Goal: Task Accomplishment & Management: Manage account settings

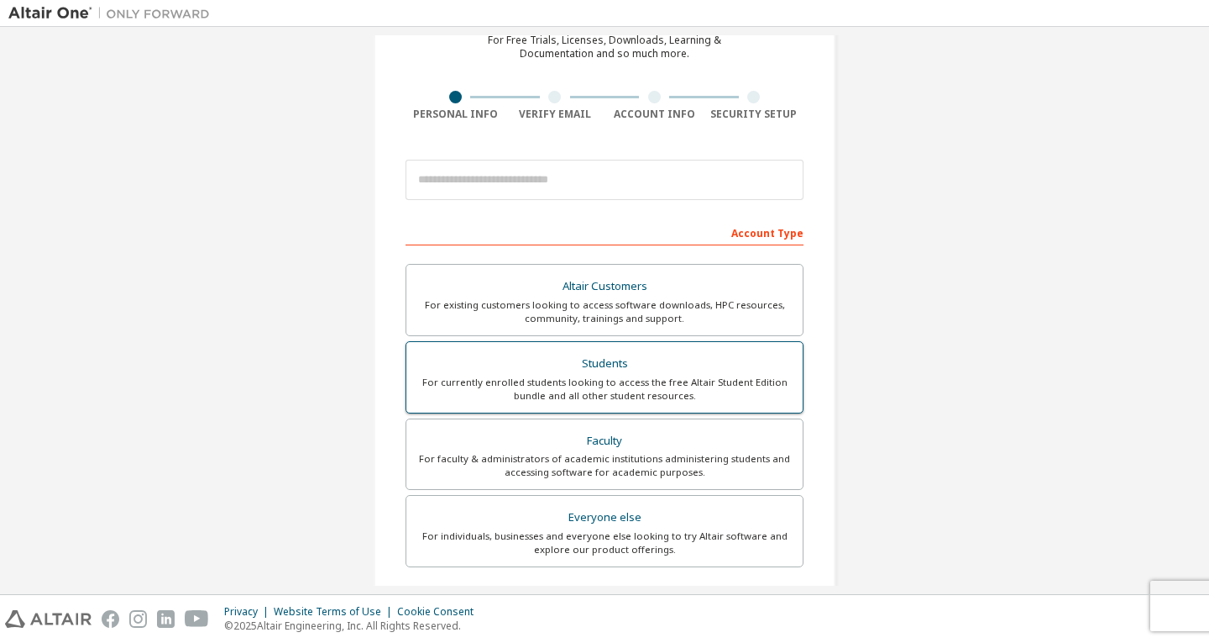
click at [603, 374] on div "Students" at bounding box center [605, 364] width 376 height 24
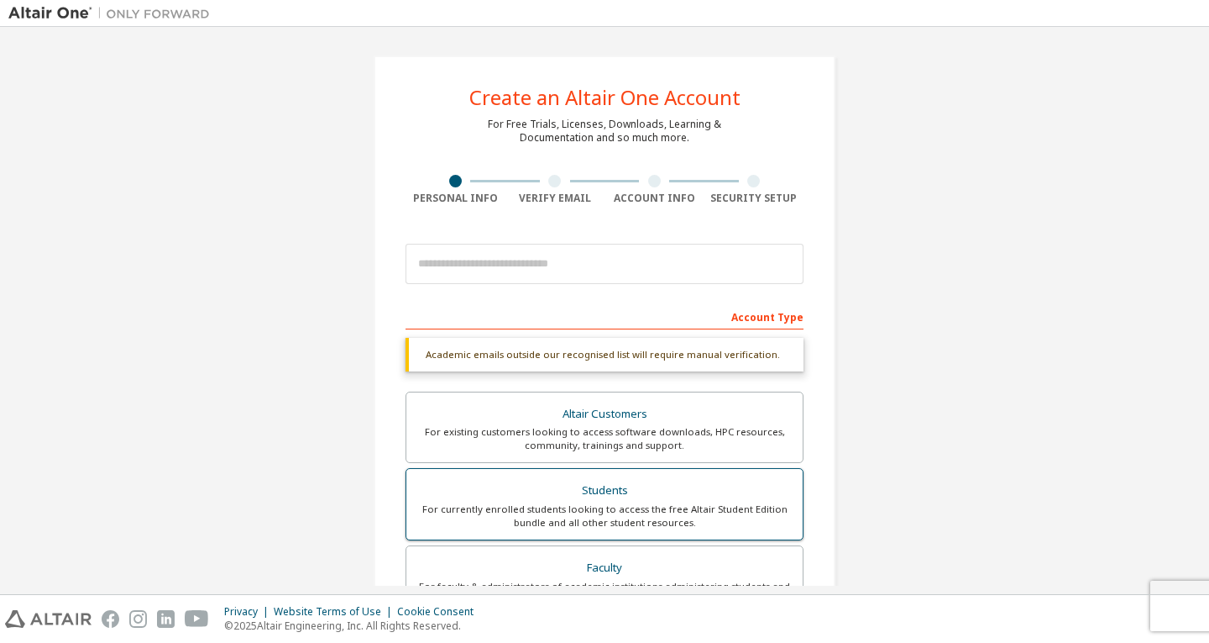
click at [652, 498] on div "Students" at bounding box center [605, 491] width 376 height 24
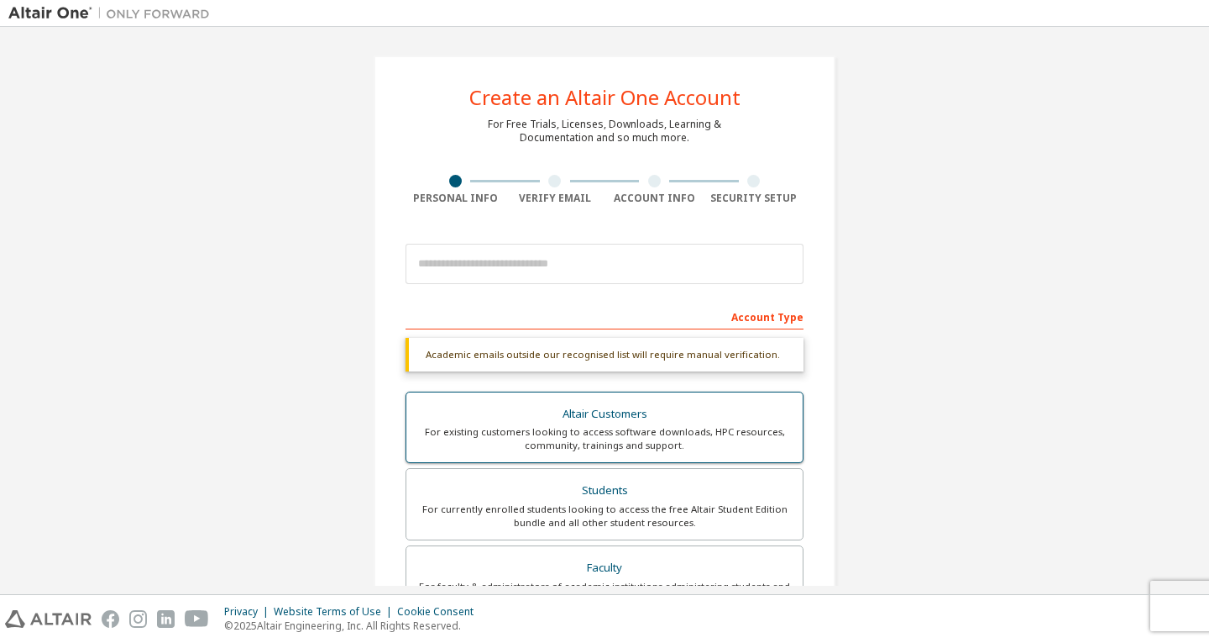
scroll to position [84, 0]
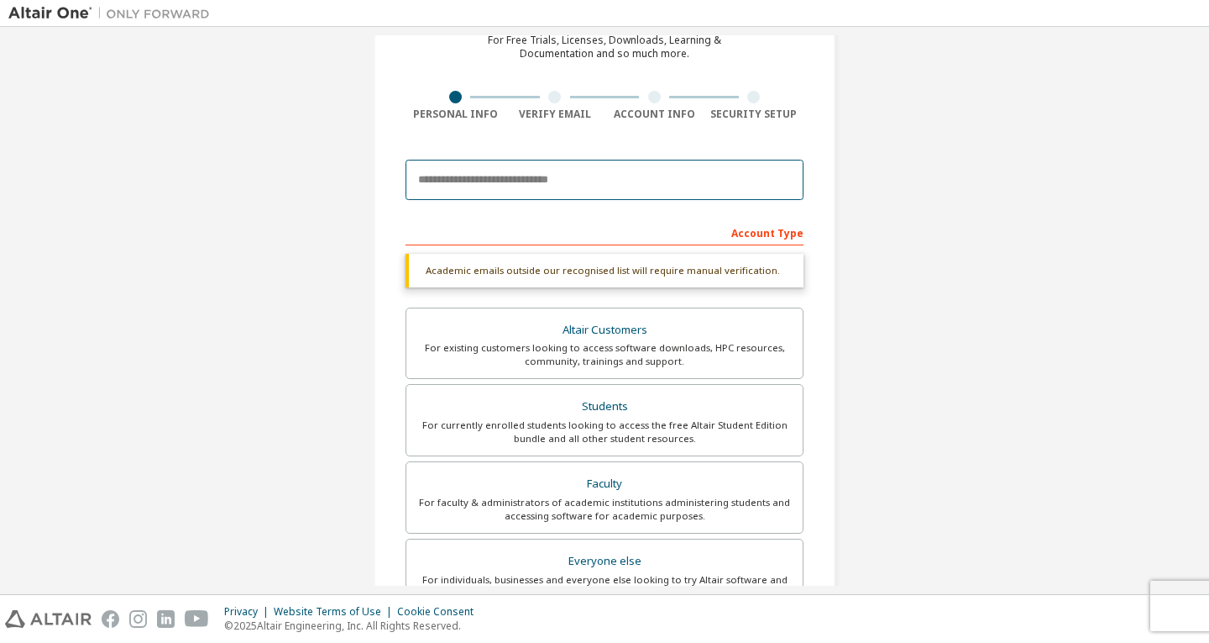
click at [695, 184] on input "email" at bounding box center [605, 180] width 398 height 40
type input "**********"
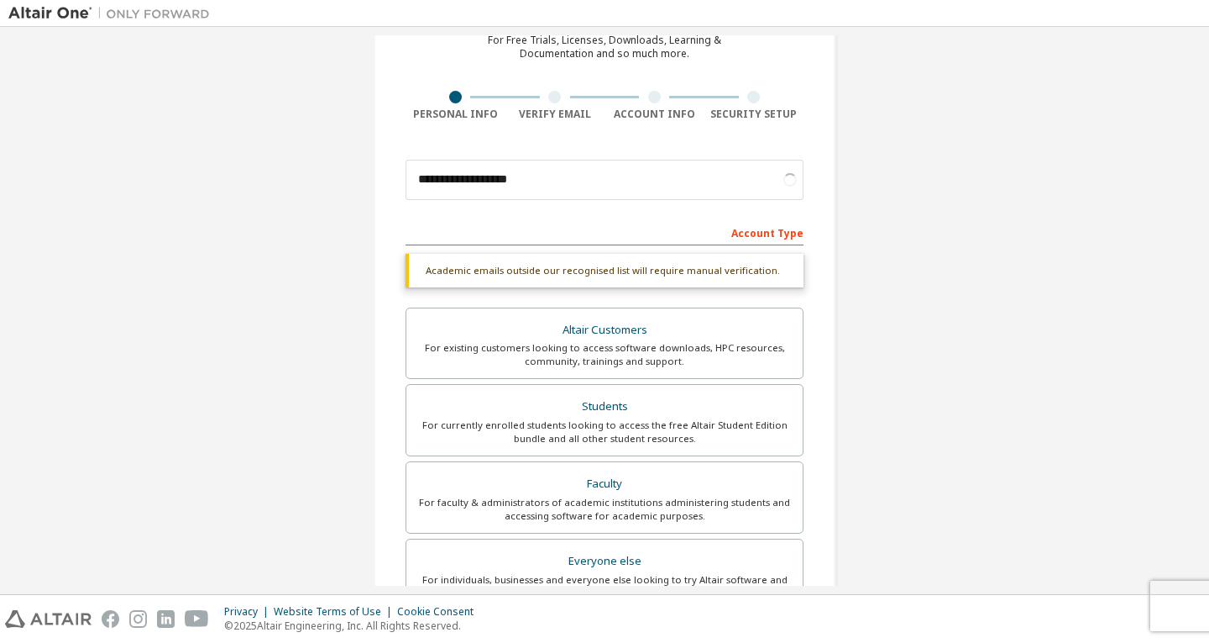
click at [873, 210] on div "**********" at bounding box center [604, 417] width 1193 height 933
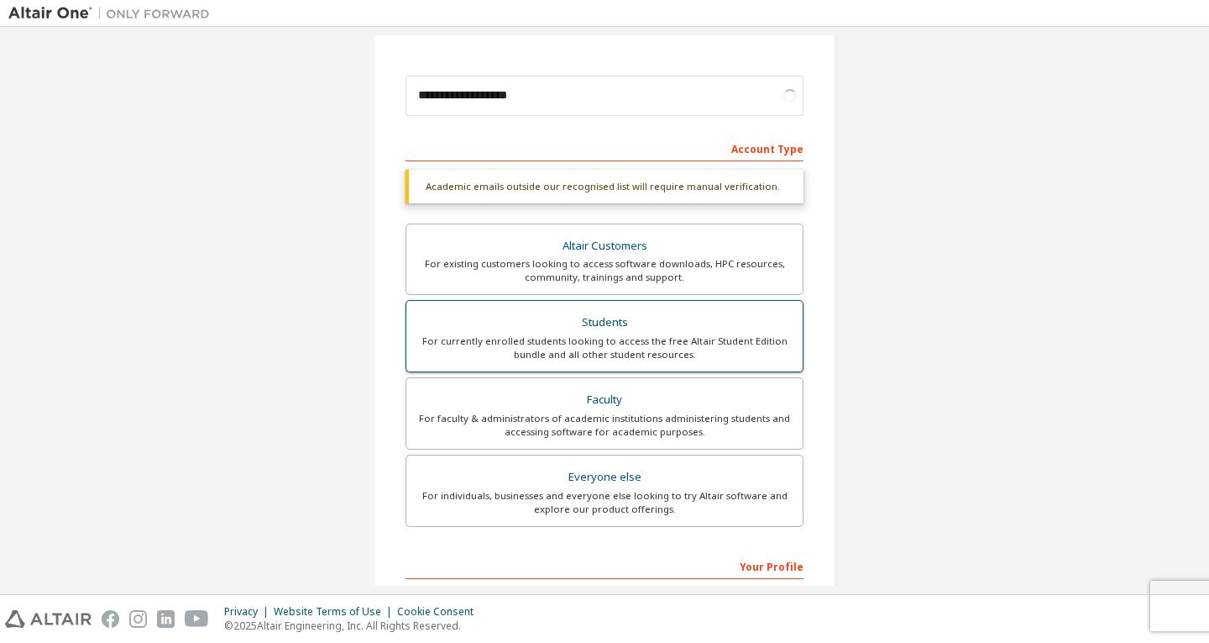
click at [578, 326] on div "Students" at bounding box center [605, 323] width 376 height 24
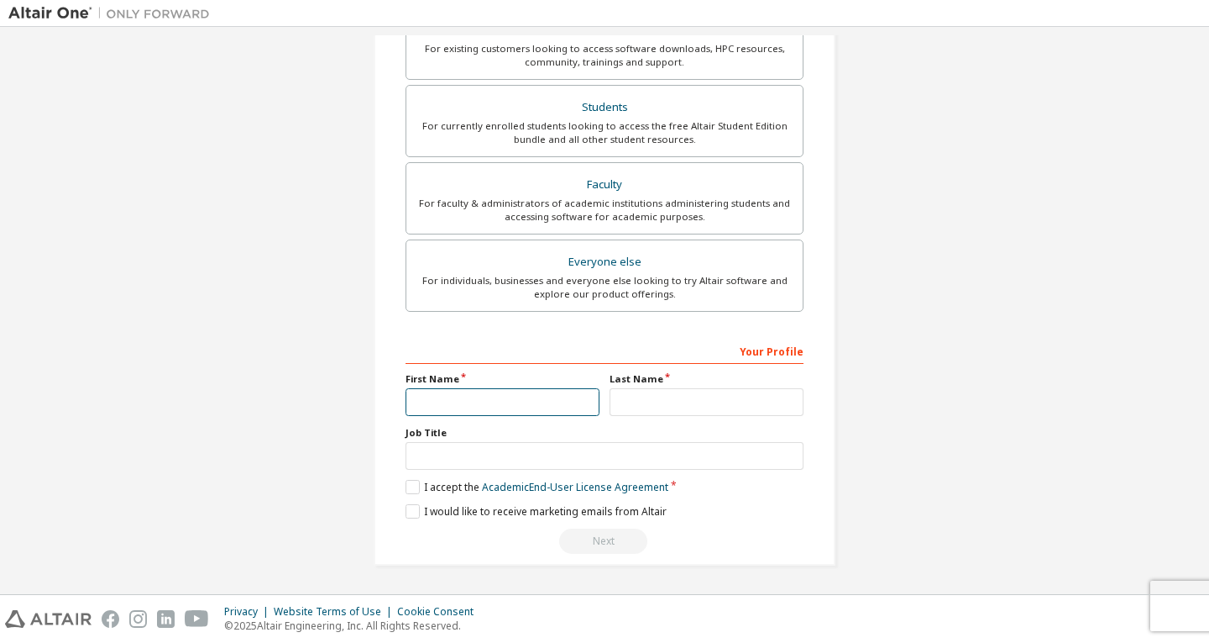
click at [542, 412] on input "text" at bounding box center [503, 402] width 194 height 28
type input "*****"
click at [669, 405] on input "text" at bounding box center [707, 402] width 194 height 28
type input "*"
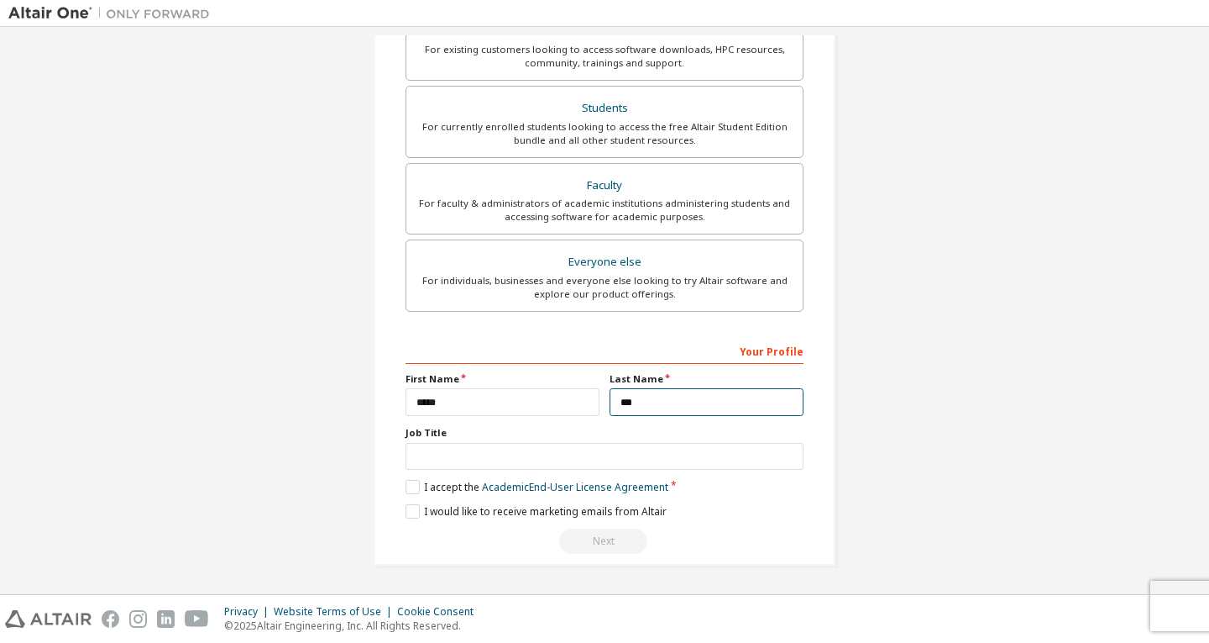
type input "***"
click at [632, 441] on div "Job Title" at bounding box center [605, 448] width 398 height 44
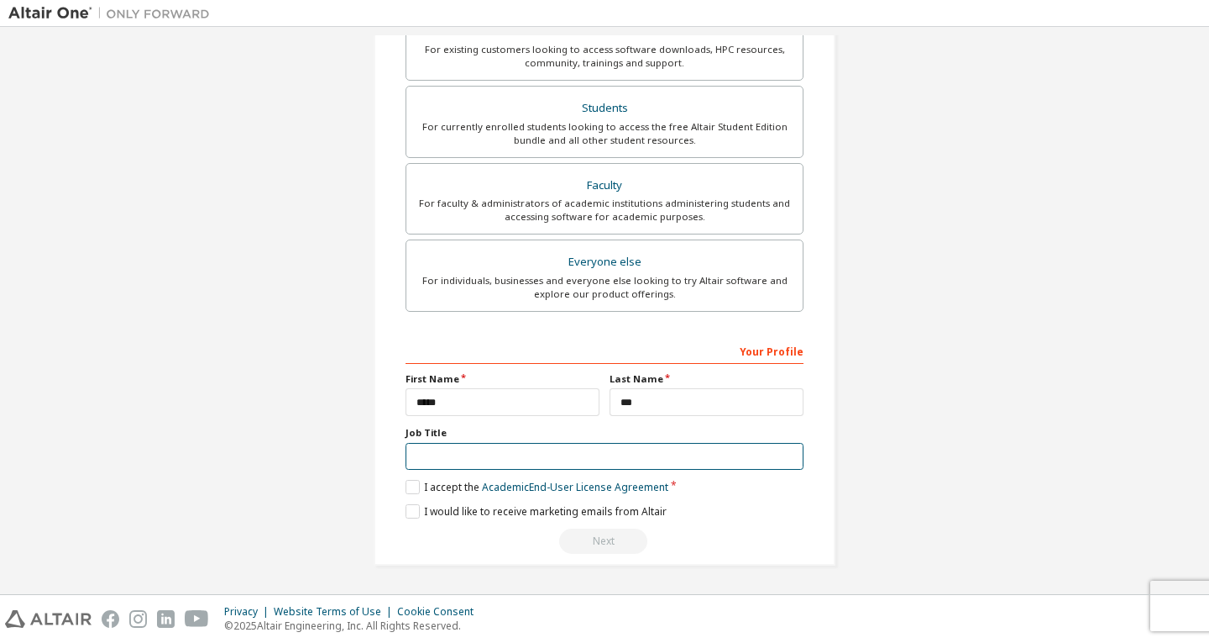
click at [632, 453] on input "text" at bounding box center [605, 457] width 398 height 28
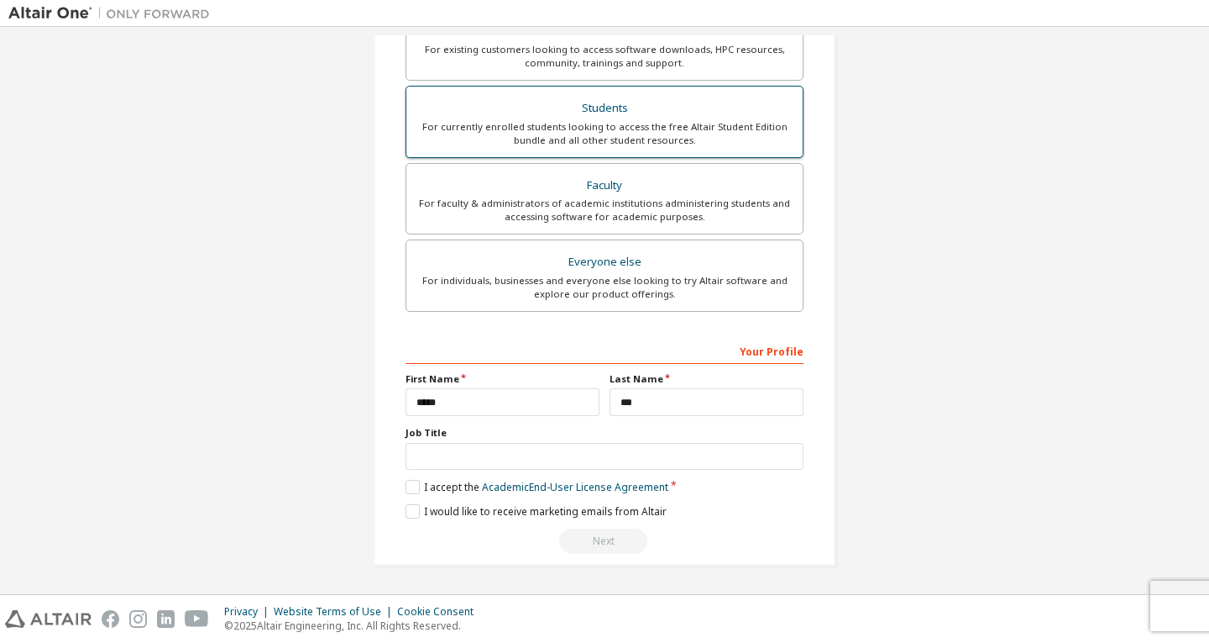
click at [581, 128] on div "For currently enrolled students looking to access the free Altair Student Editi…" at bounding box center [605, 133] width 376 height 27
click at [616, 115] on div "Students" at bounding box center [605, 109] width 376 height 24
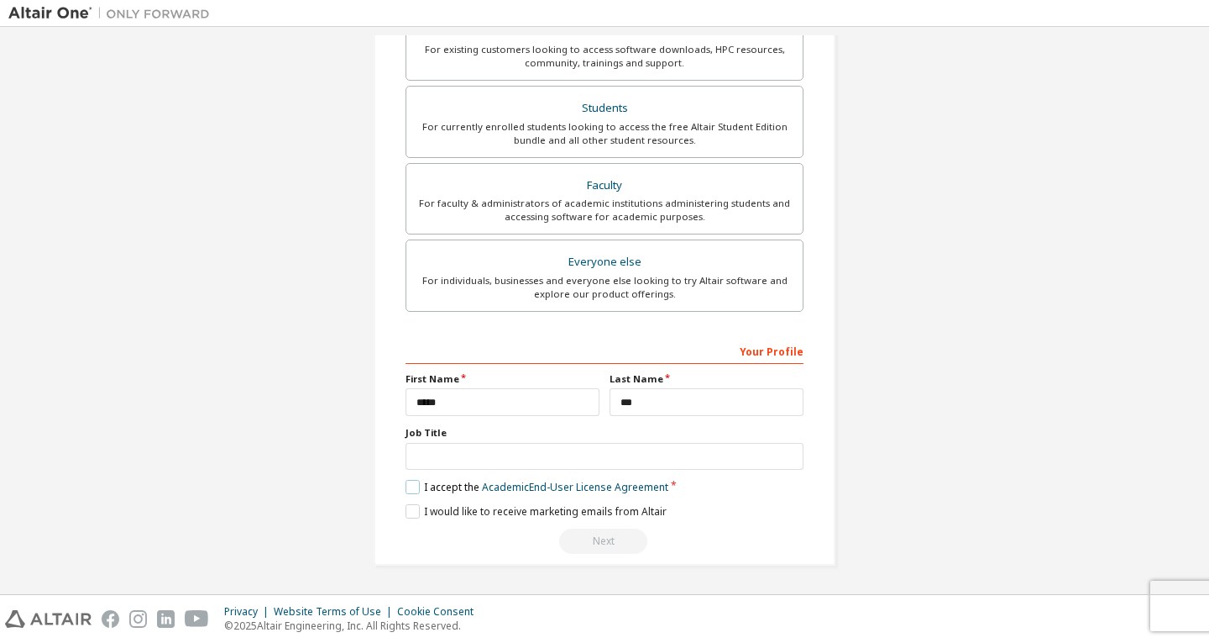
click at [415, 489] on label "I accept the Academic End-User License Agreement" at bounding box center [537, 487] width 263 height 14
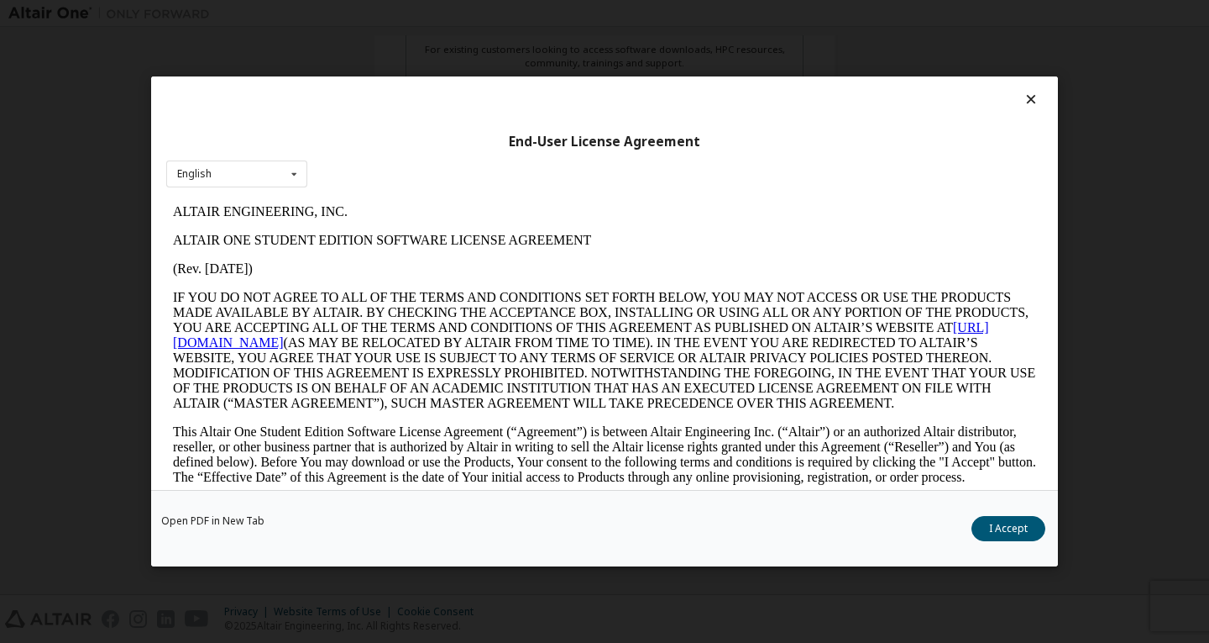
scroll to position [0, 0]
click at [999, 520] on button "I Accept" at bounding box center [1009, 528] width 74 height 25
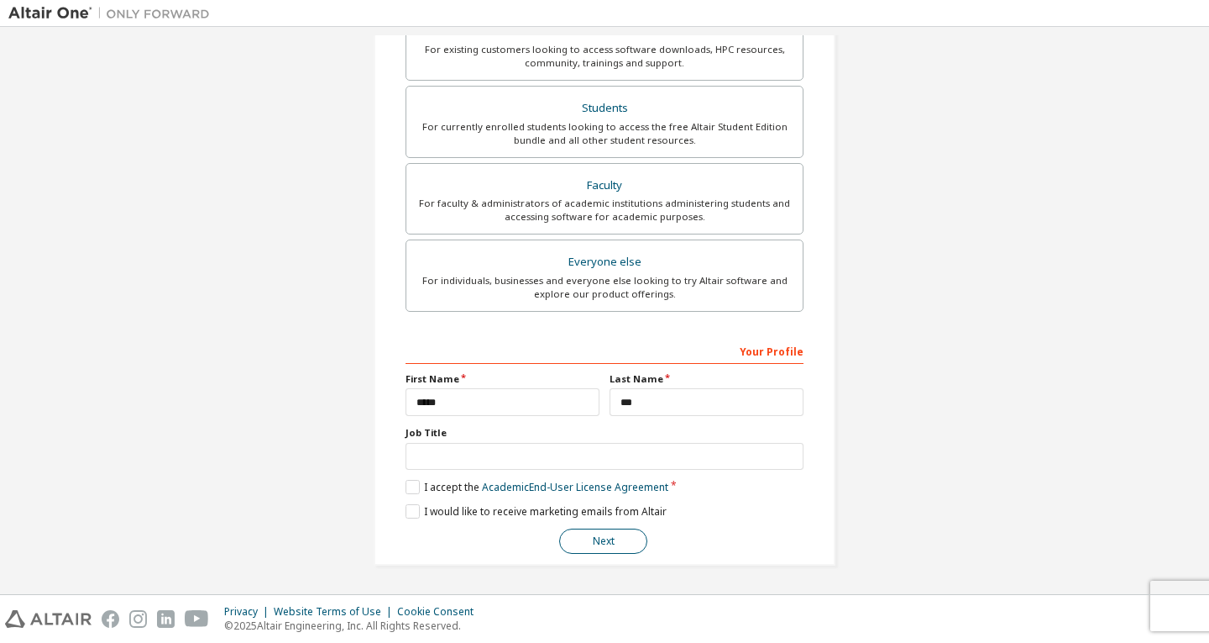
click at [601, 546] on button "Next" at bounding box center [603, 540] width 88 height 25
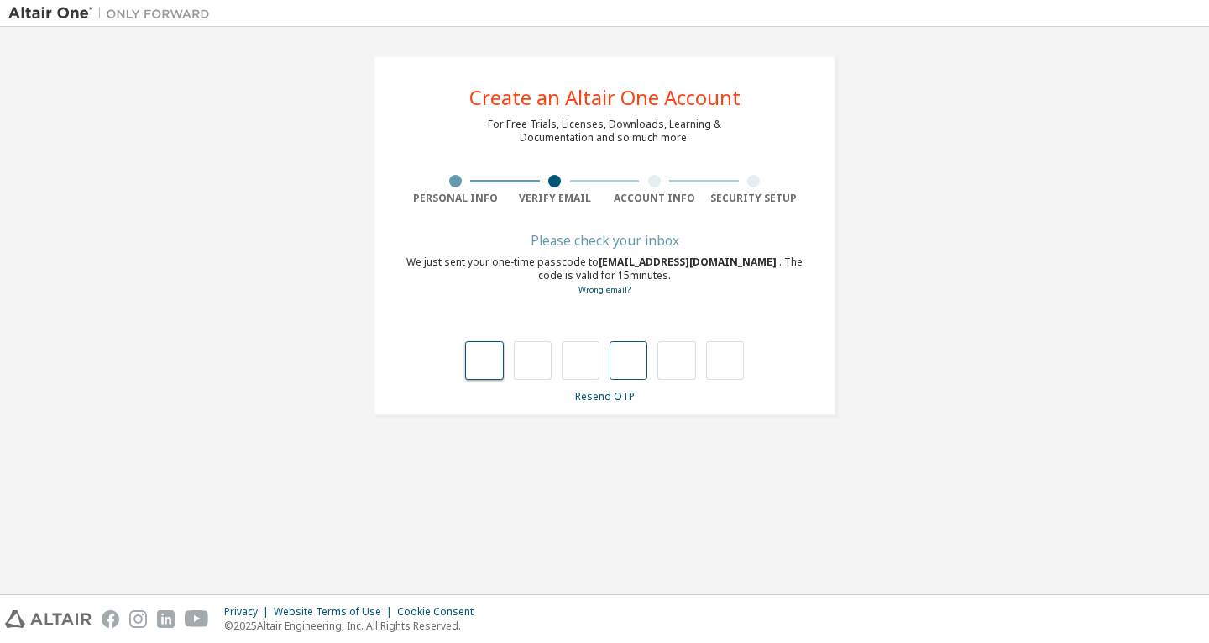
type input "*"
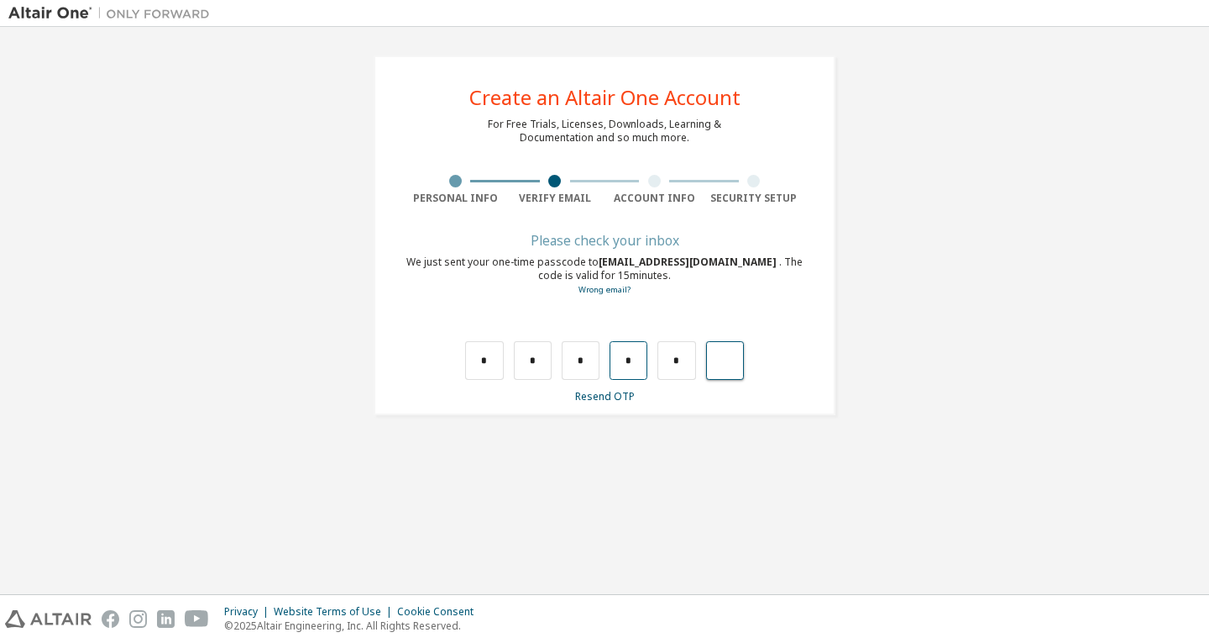
type input "*"
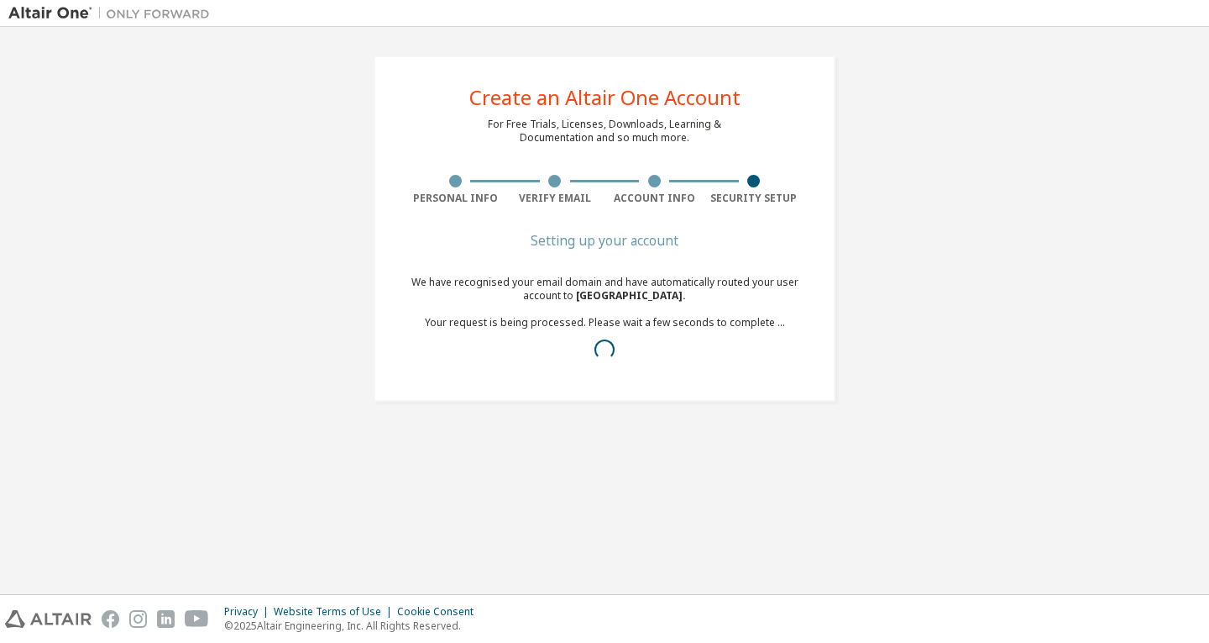
click at [613, 259] on div "Setting up your account We have recognised your email domain and have automatic…" at bounding box center [605, 312] width 398 height 155
click at [649, 235] on div "Setting up your account" at bounding box center [605, 240] width 398 height 10
click at [694, 244] on div "Setting up your account" at bounding box center [605, 240] width 398 height 10
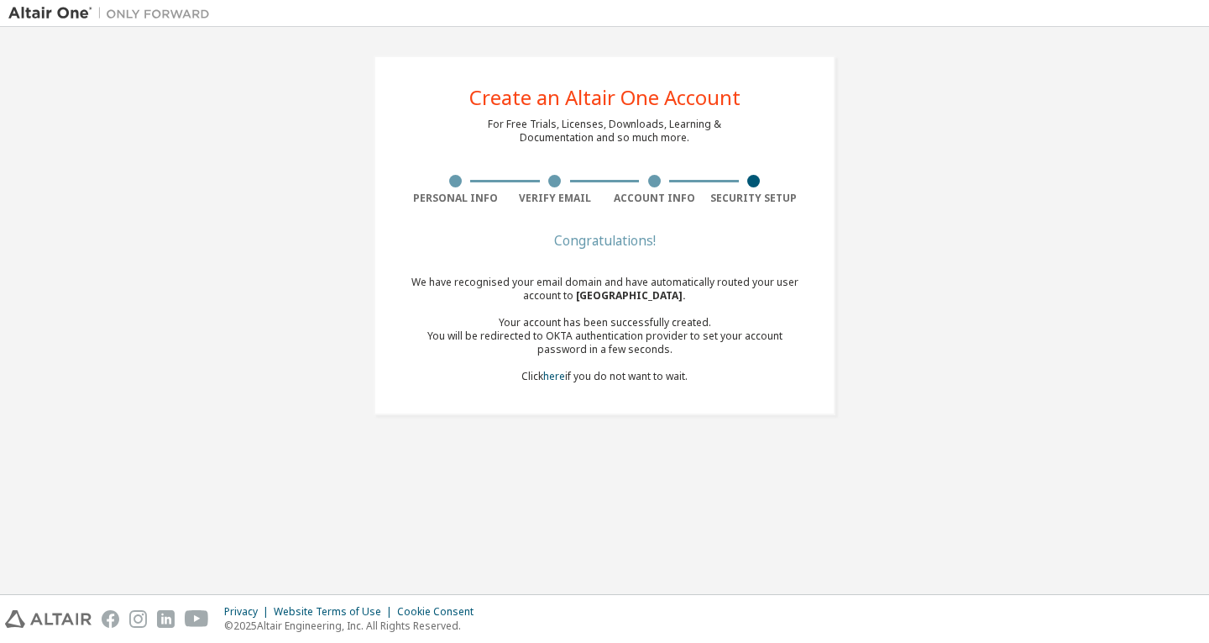
click at [651, 245] on div "Congratulations!" at bounding box center [605, 240] width 398 height 10
click at [721, 346] on div "You will be redirected to OKTA authentication provider to set your account pass…" at bounding box center [605, 342] width 398 height 27
click at [686, 296] on span "Chonnam National University ." at bounding box center [631, 295] width 110 height 14
click at [731, 310] on div "We have recognised your email domain and have automatically routed your user ac…" at bounding box center [605, 329] width 398 height 108
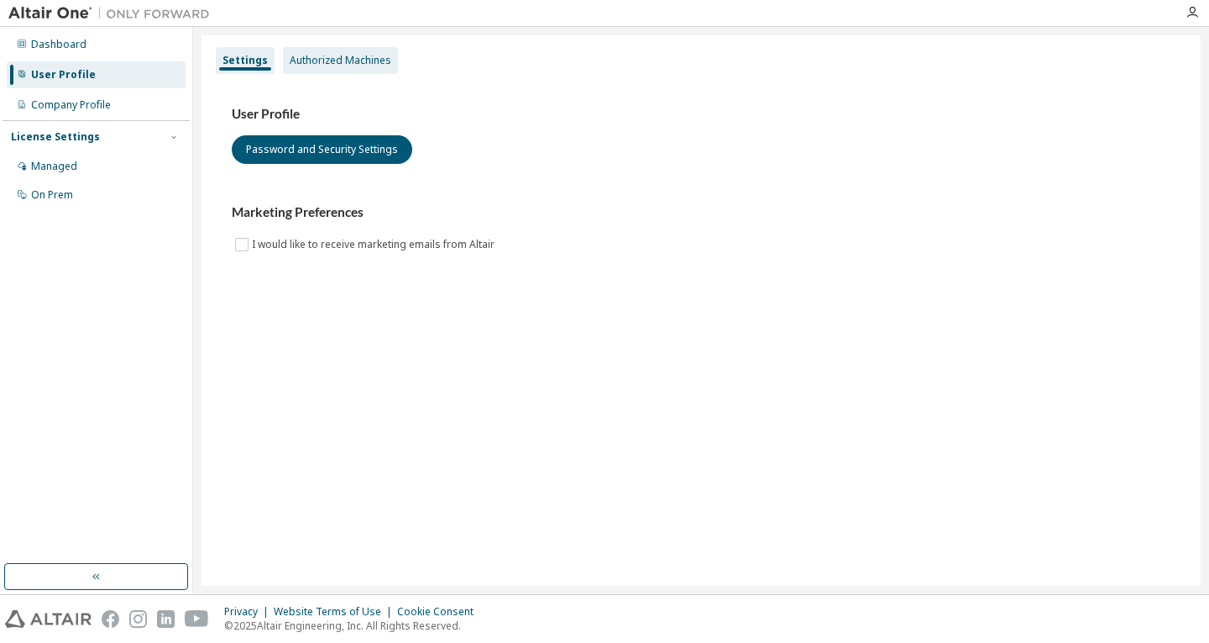
click at [306, 61] on div "Authorized Machines" at bounding box center [341, 60] width 102 height 13
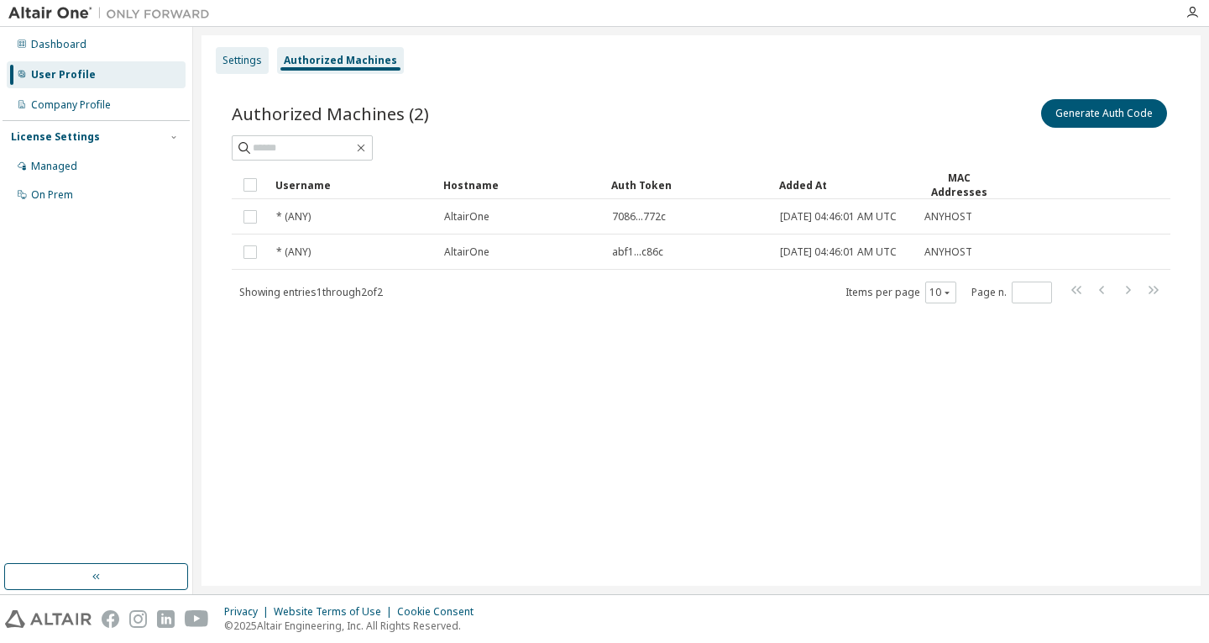
click at [243, 57] on div "Settings" at bounding box center [242, 60] width 39 height 13
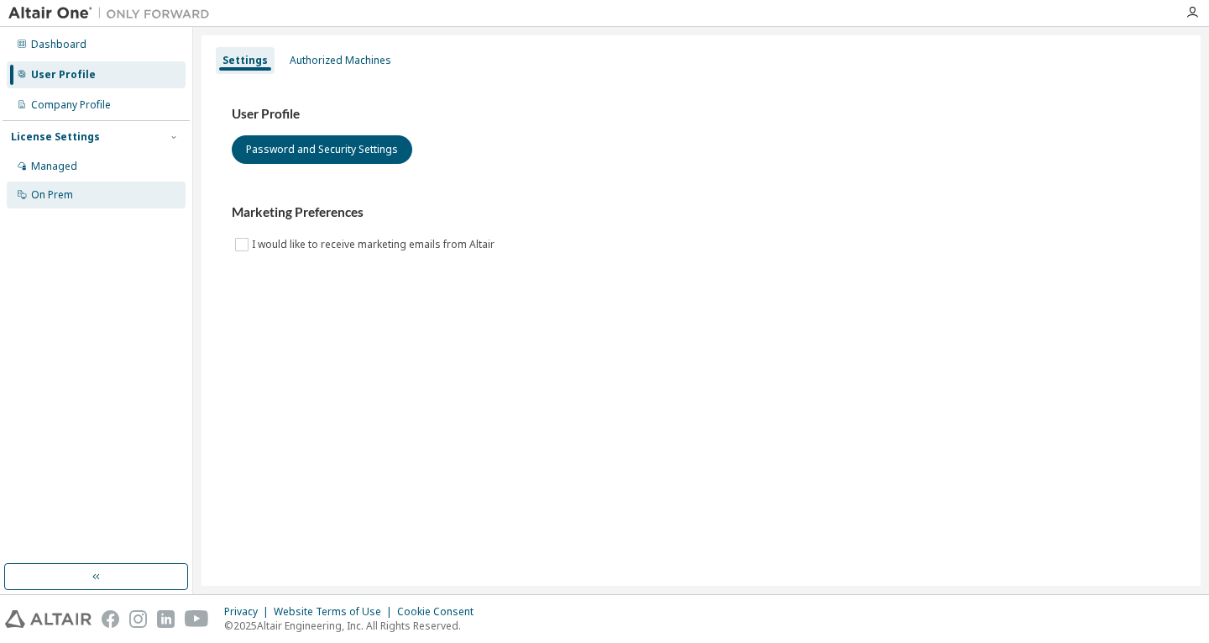
click at [78, 191] on div "On Prem" at bounding box center [96, 194] width 179 height 27
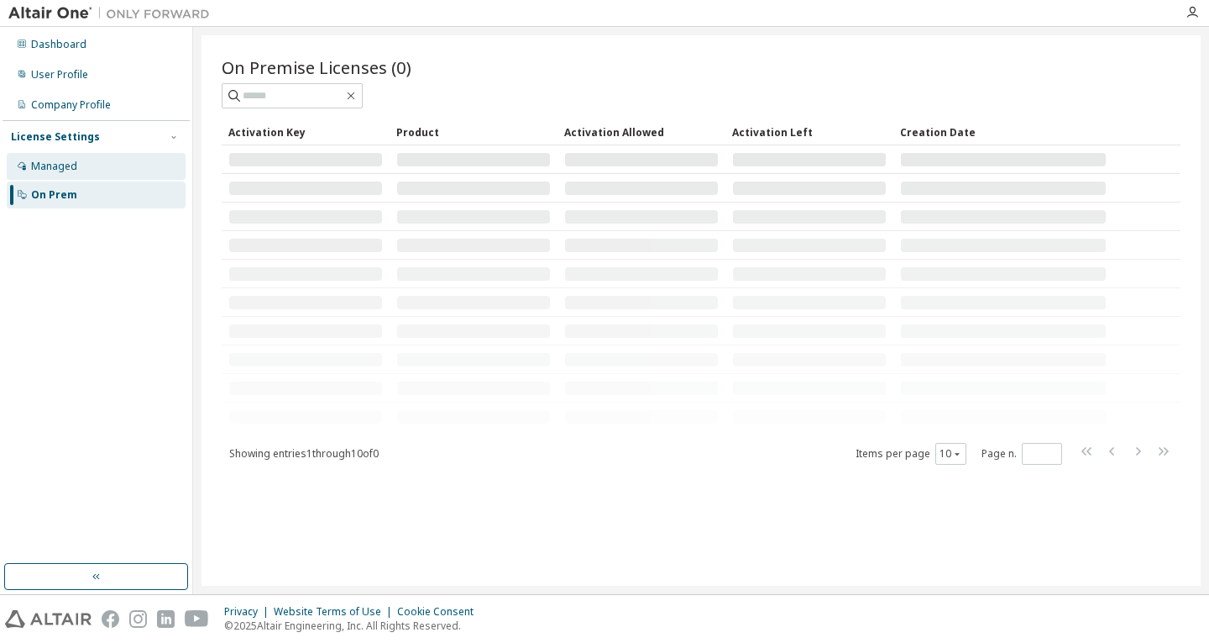
click at [87, 171] on div "Managed" at bounding box center [96, 166] width 179 height 27
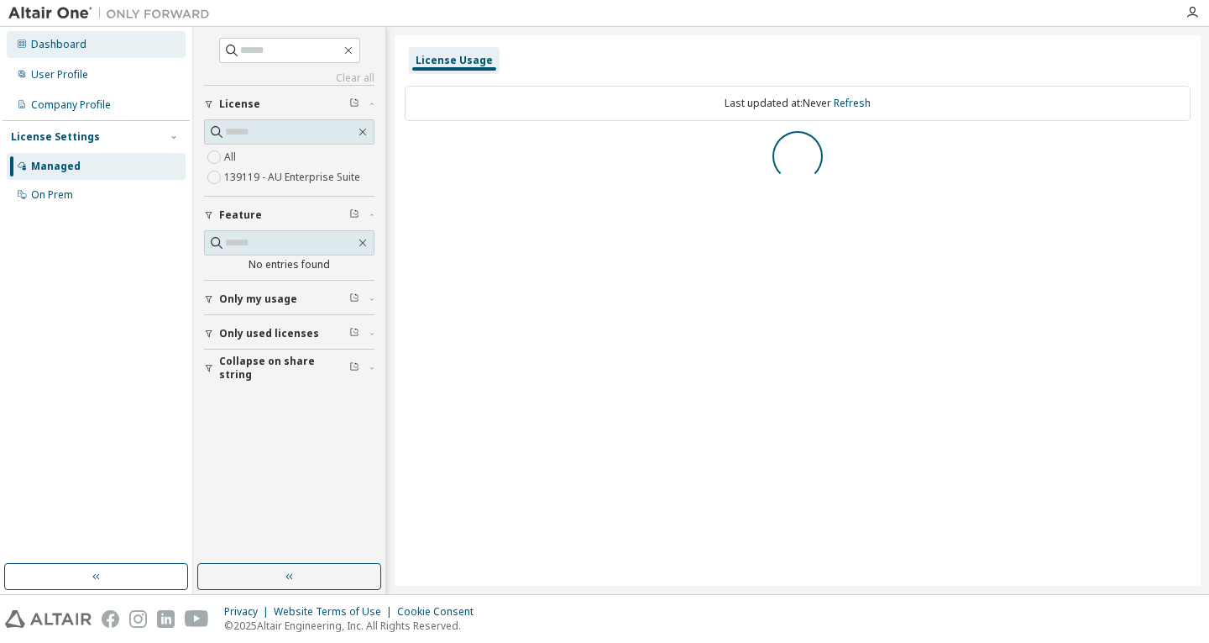
click at [91, 45] on div "Dashboard" at bounding box center [96, 44] width 179 height 27
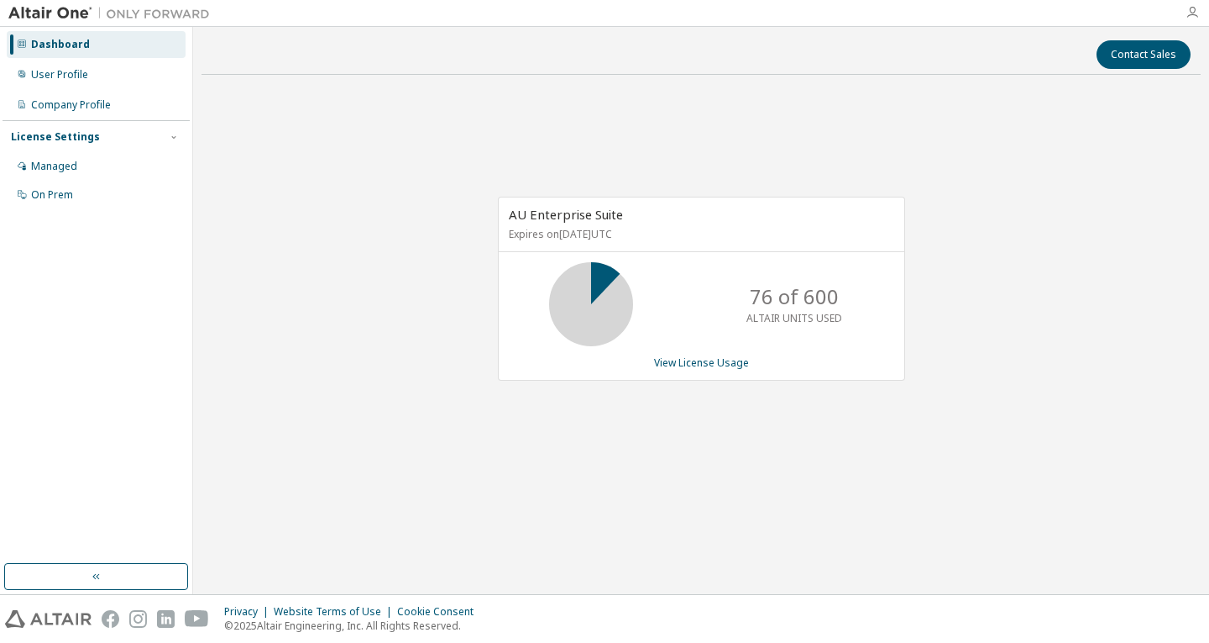
click at [1197, 9] on icon "button" at bounding box center [1192, 12] width 13 height 13
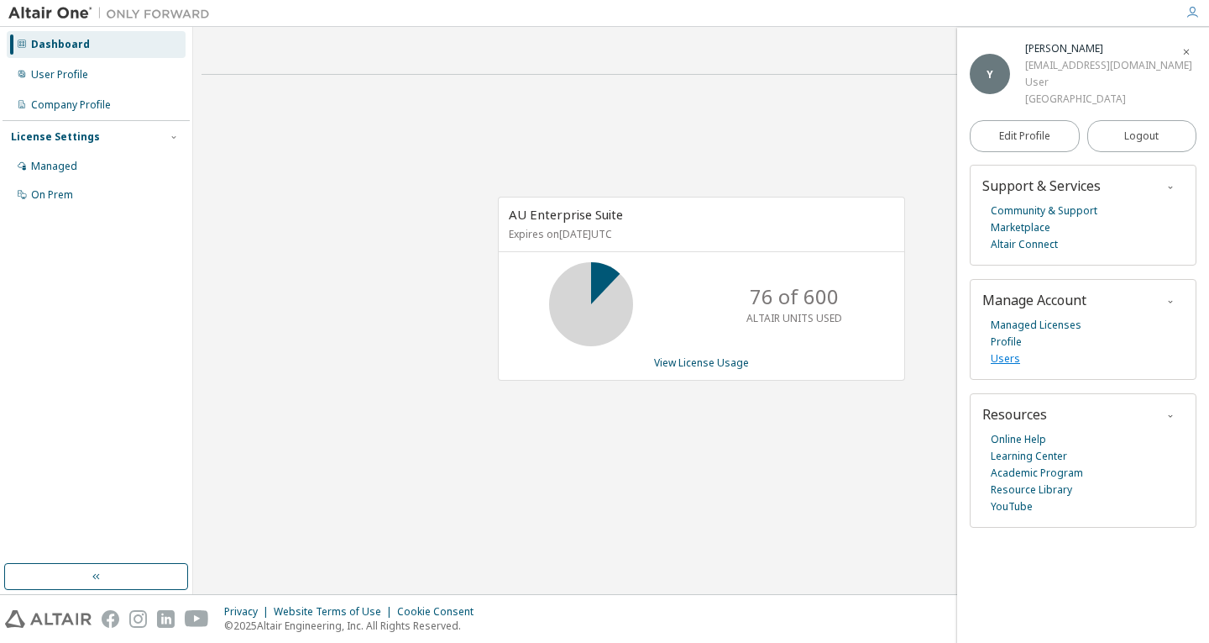
click at [1005, 360] on link "Users" at bounding box center [1005, 358] width 29 height 17
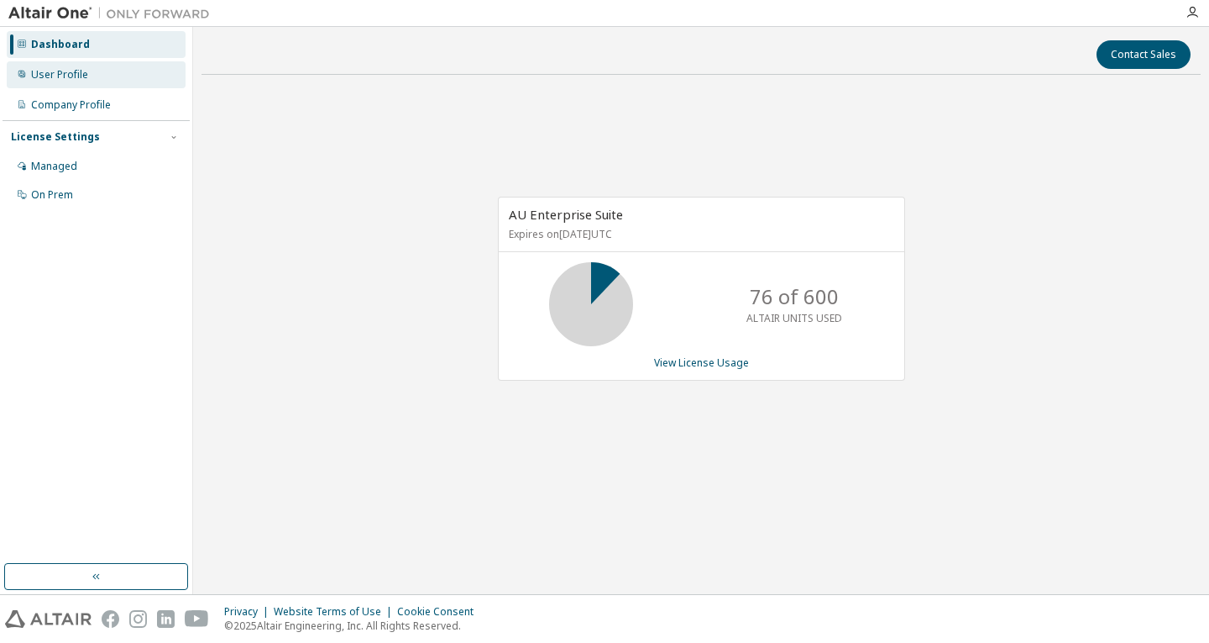
click at [45, 81] on div "User Profile" at bounding box center [96, 74] width 179 height 27
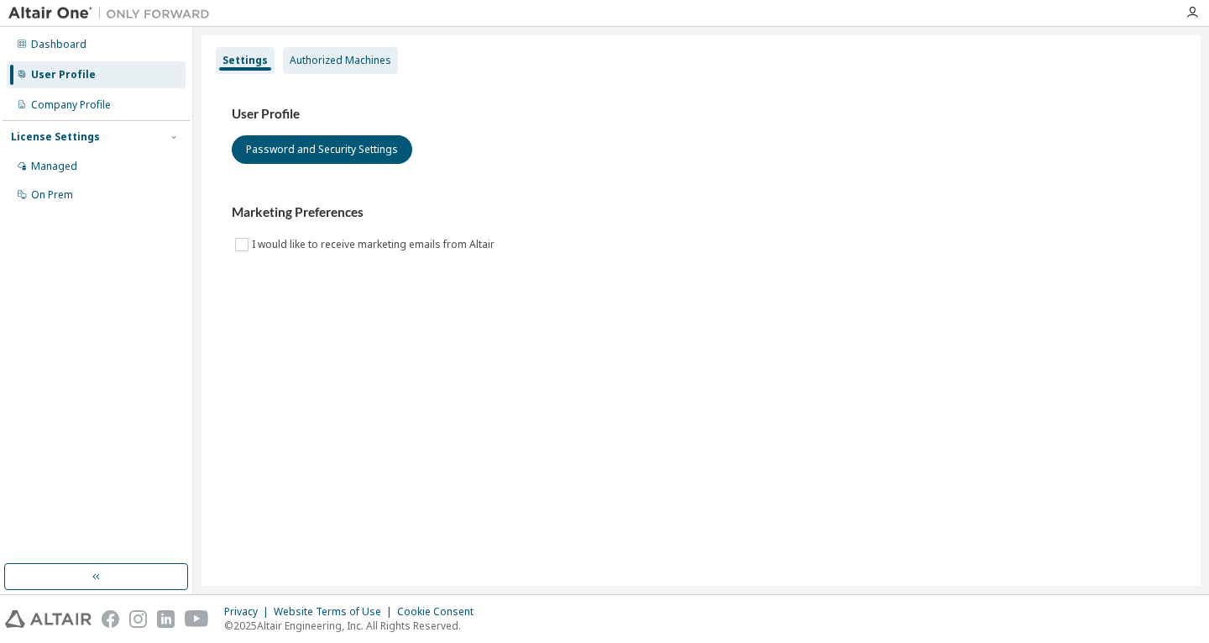
click at [357, 73] on div "Authorized Machines" at bounding box center [340, 60] width 115 height 27
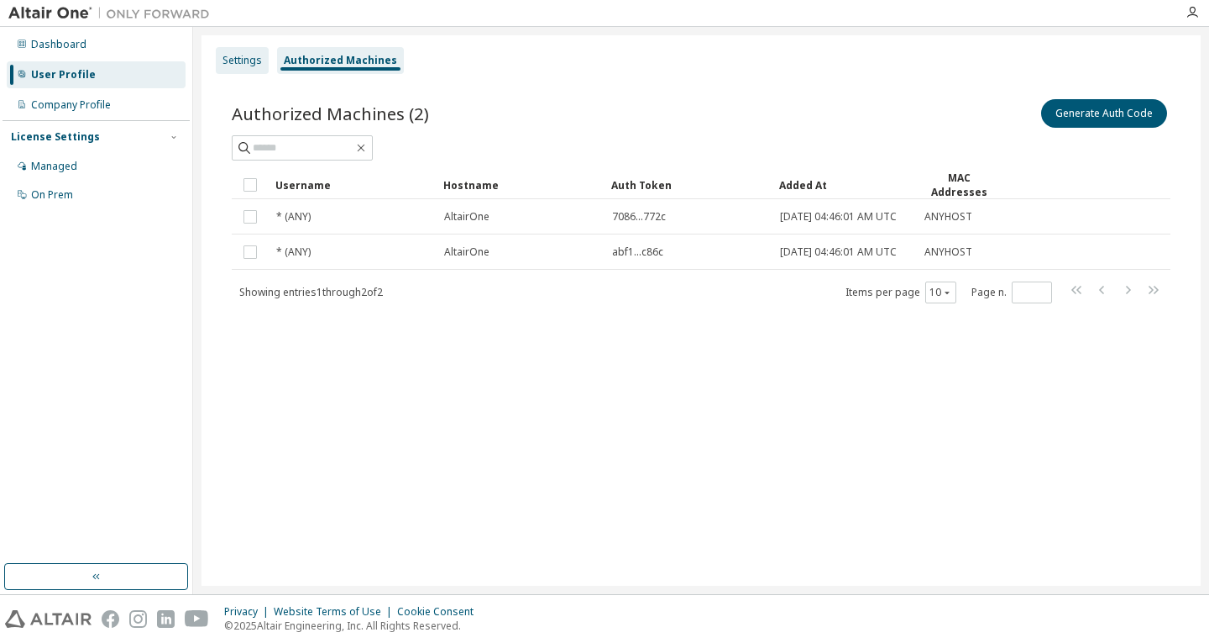
click at [226, 55] on div "Settings" at bounding box center [242, 60] width 39 height 13
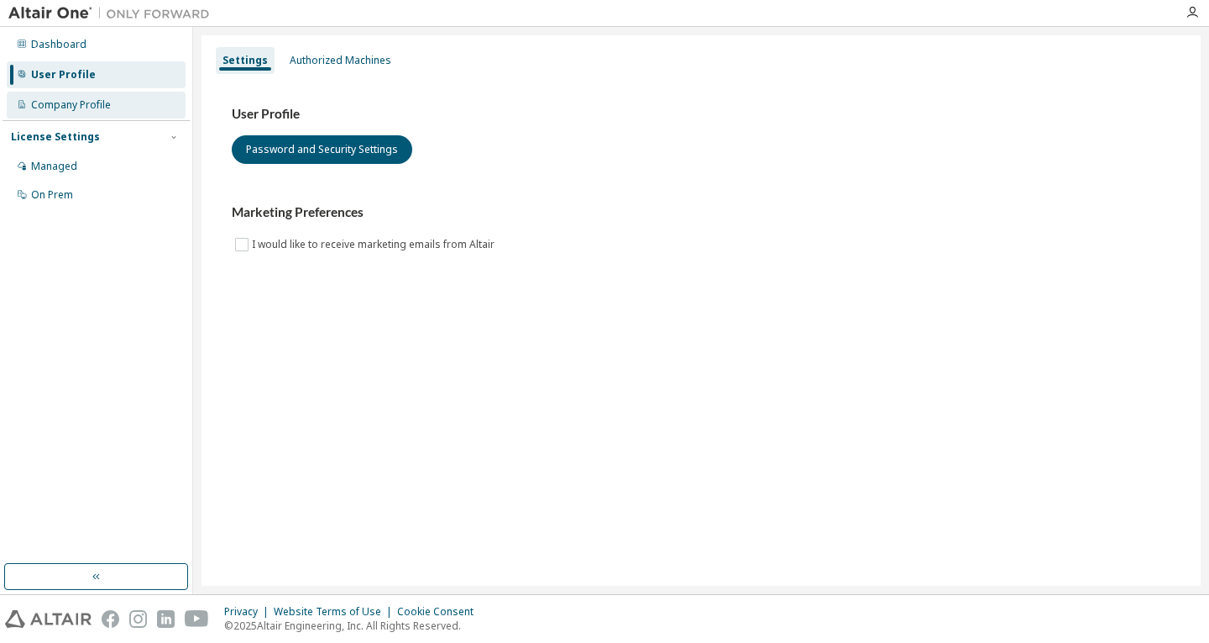
click at [93, 118] on div "Company Profile" at bounding box center [96, 105] width 179 height 27
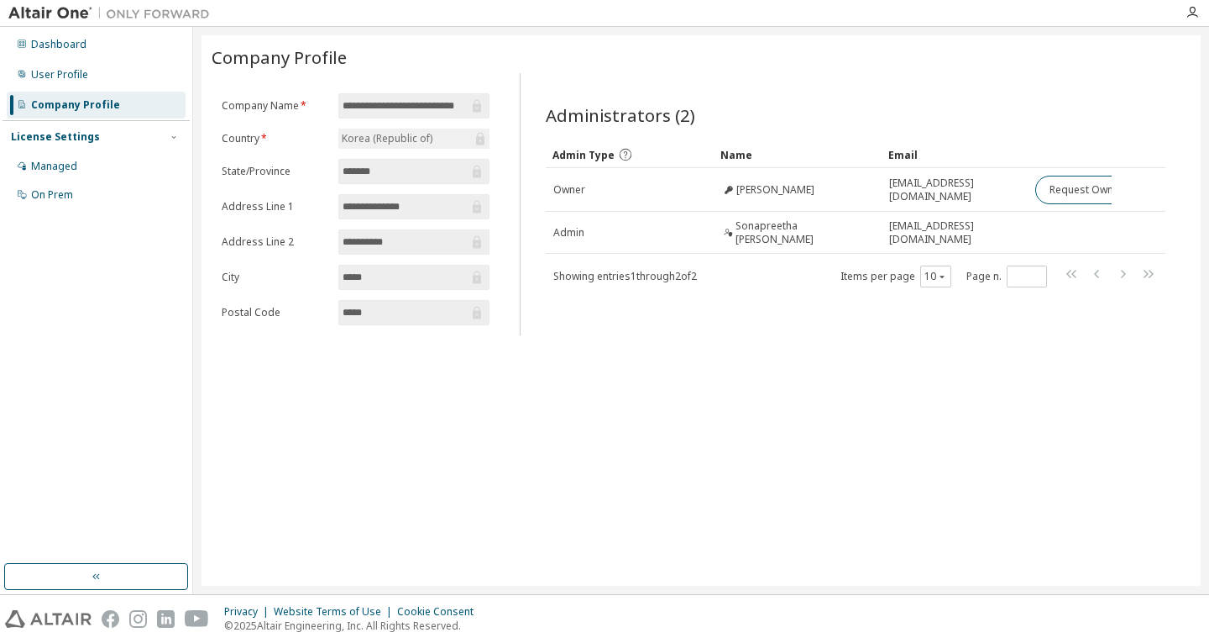
click at [95, 142] on div "License Settings" at bounding box center [96, 136] width 171 height 15
click at [97, 142] on div "License Settings" at bounding box center [96, 136] width 171 height 15
click at [97, 162] on div "Managed" at bounding box center [96, 166] width 179 height 27
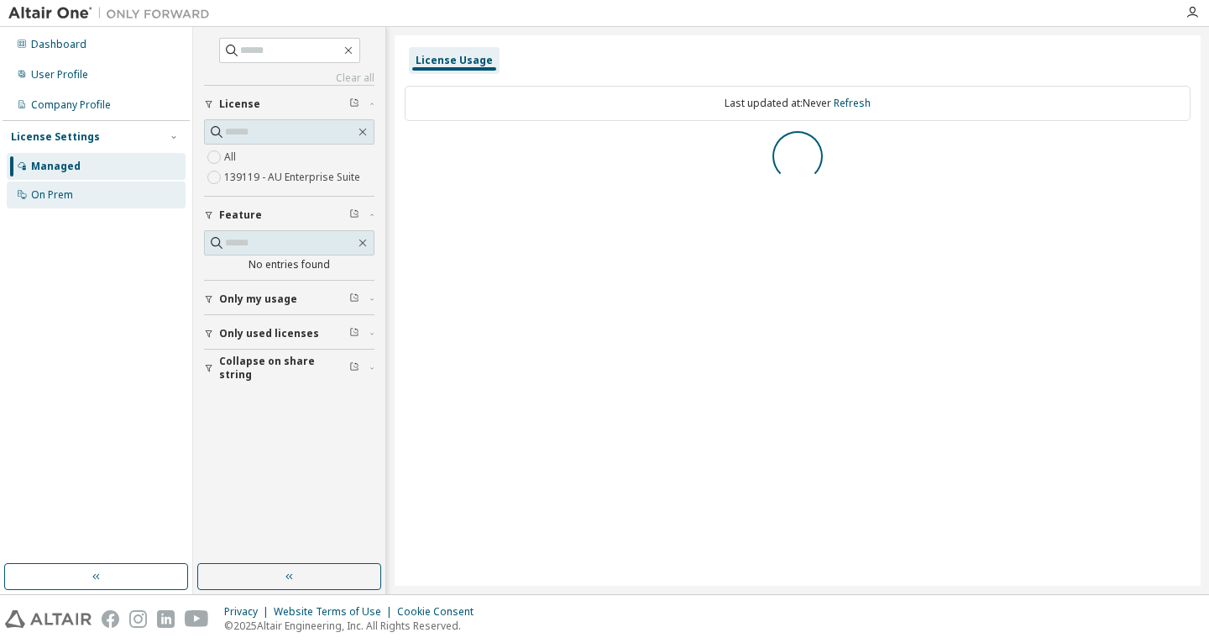
click at [106, 187] on div "On Prem" at bounding box center [96, 194] width 179 height 27
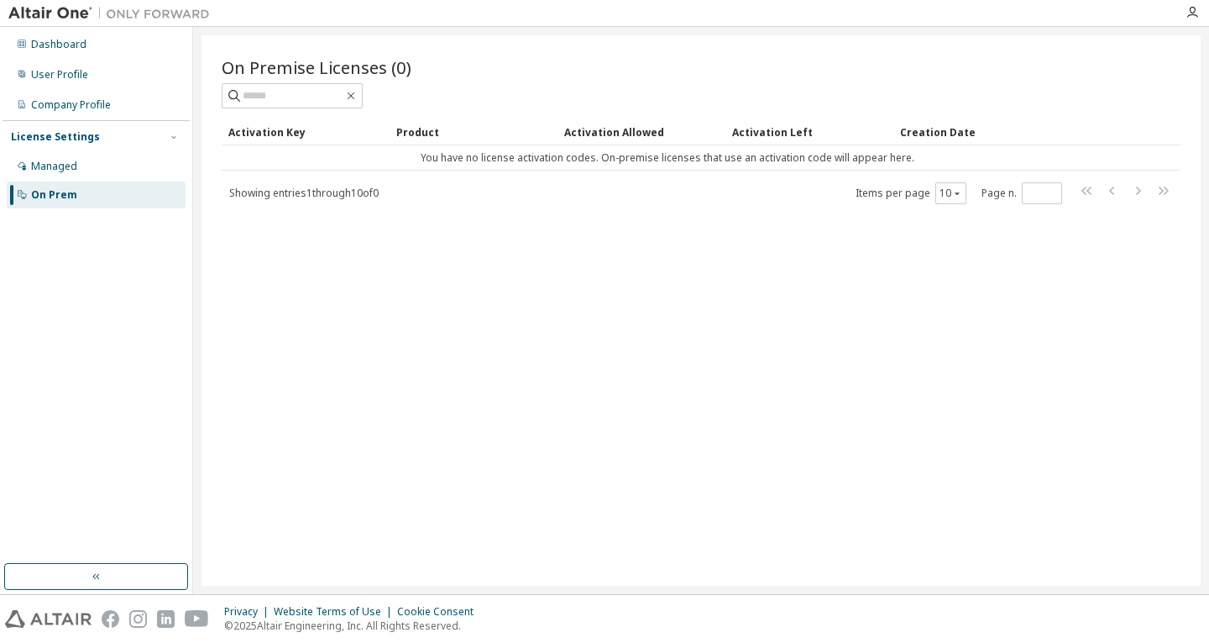
click at [188, 14] on img at bounding box center [113, 13] width 210 height 17
click at [51, 11] on img at bounding box center [113, 13] width 210 height 17
click at [1194, 15] on icon "button" at bounding box center [1192, 12] width 13 height 13
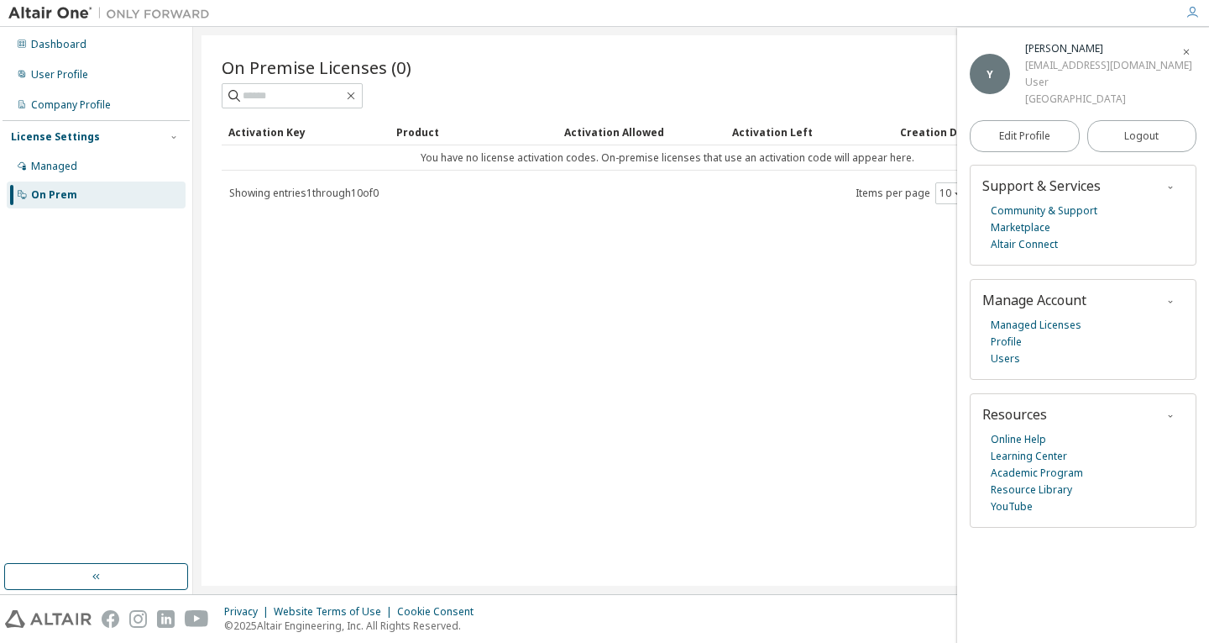
click at [1173, 300] on icon "button" at bounding box center [1171, 301] width 10 height 10
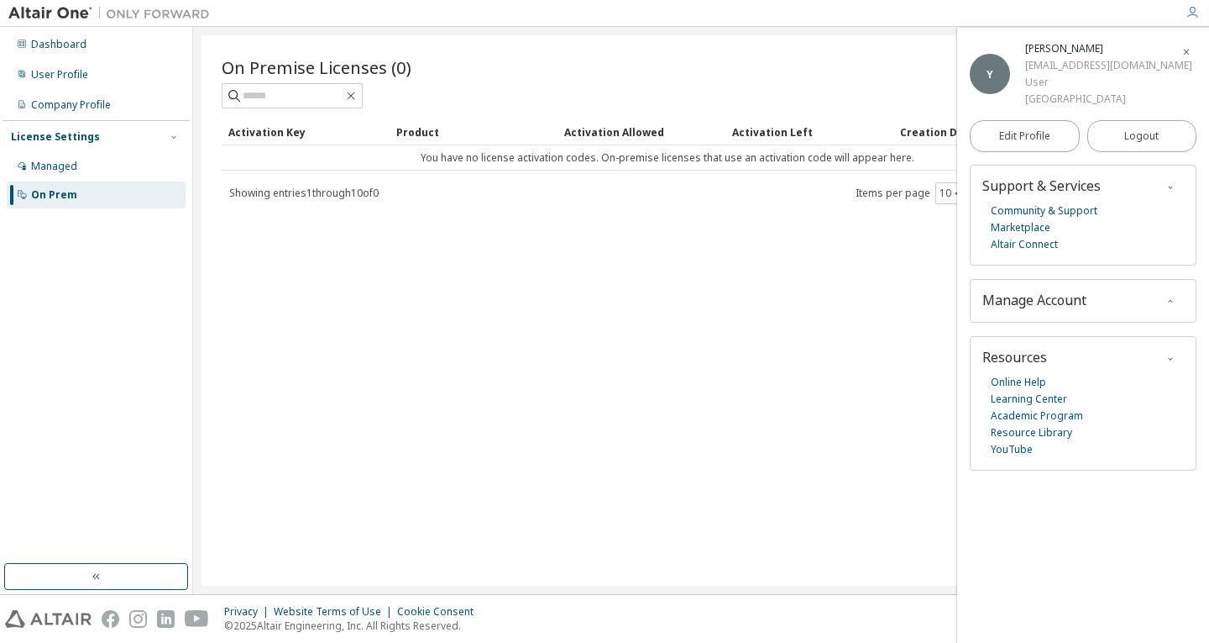
click at [1173, 301] on icon "button" at bounding box center [1171, 301] width 10 height 10
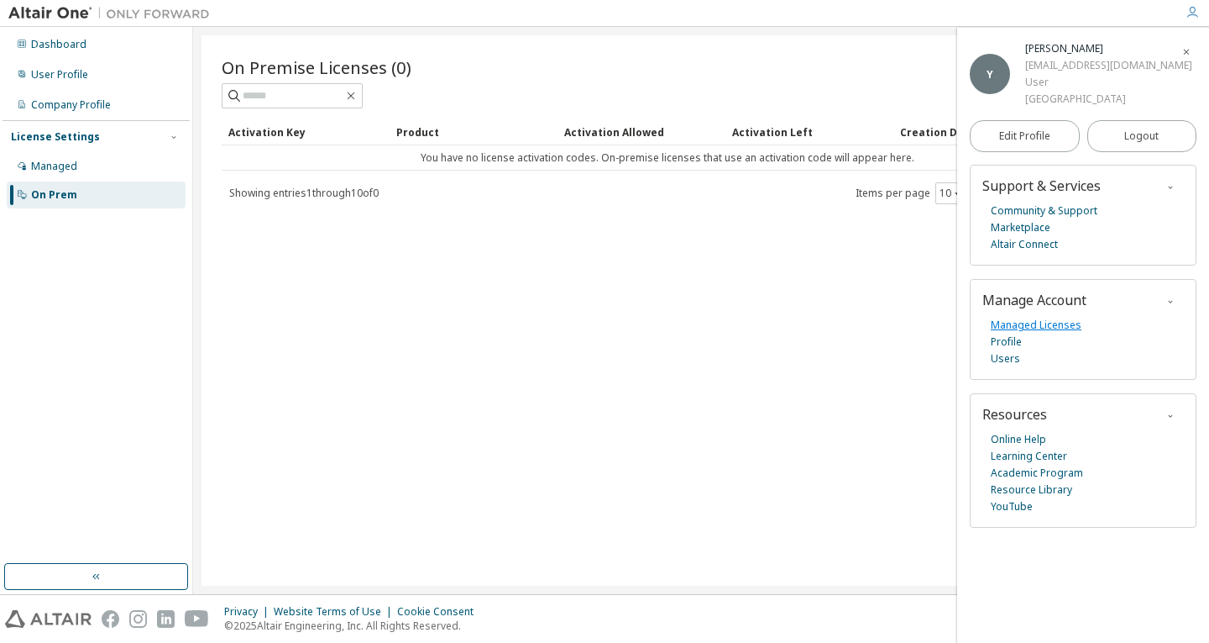
click at [1046, 328] on link "Managed Licenses" at bounding box center [1036, 325] width 91 height 17
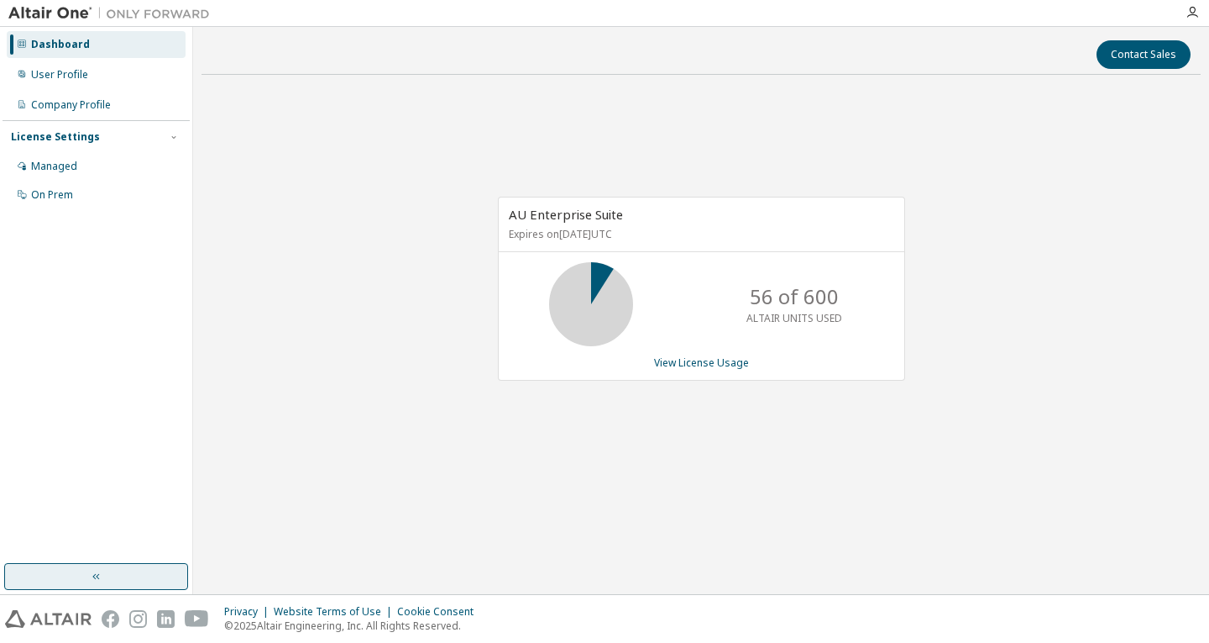
click at [117, 582] on button "button" at bounding box center [96, 576] width 184 height 27
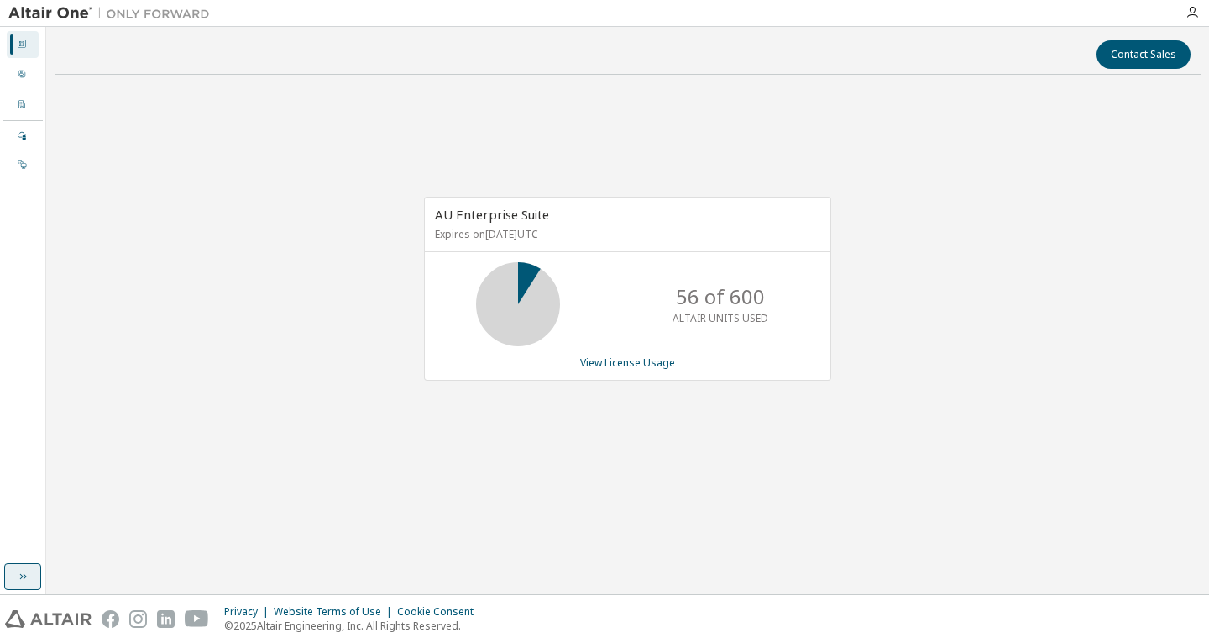
click at [31, 562] on div "Dashboard User Profile Company Profile License Settings Managed On Prem" at bounding box center [23, 310] width 46 height 567
click at [19, 568] on button "button" at bounding box center [22, 576] width 37 height 27
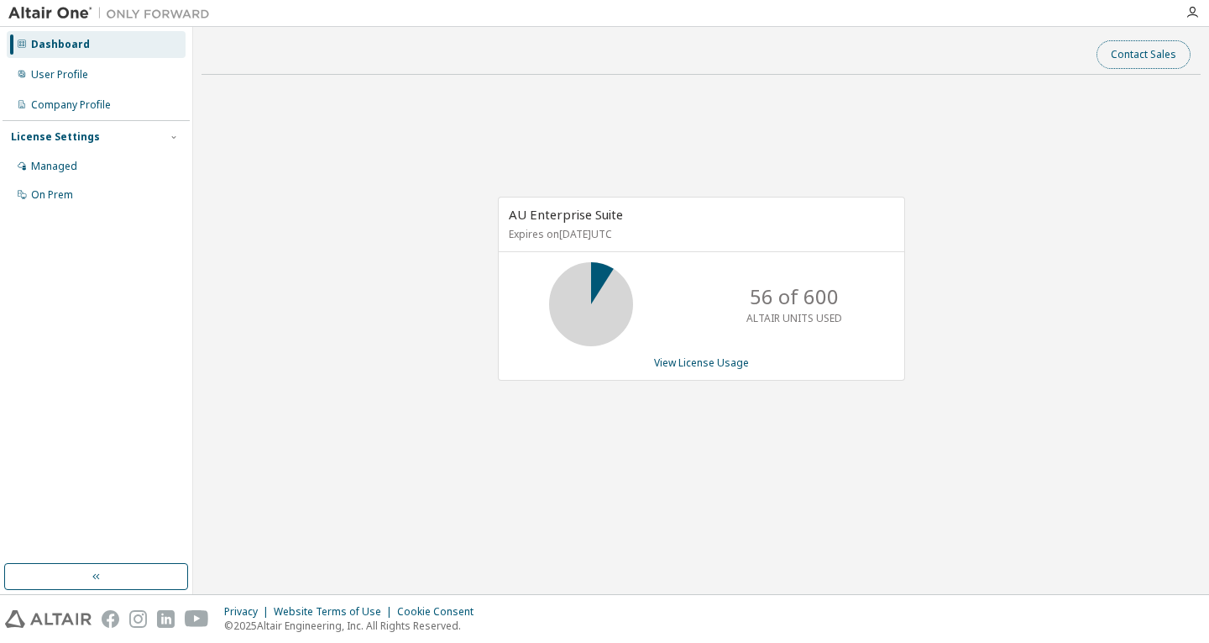
click at [794, 45] on button "Contact Sales" at bounding box center [1144, 54] width 94 height 29
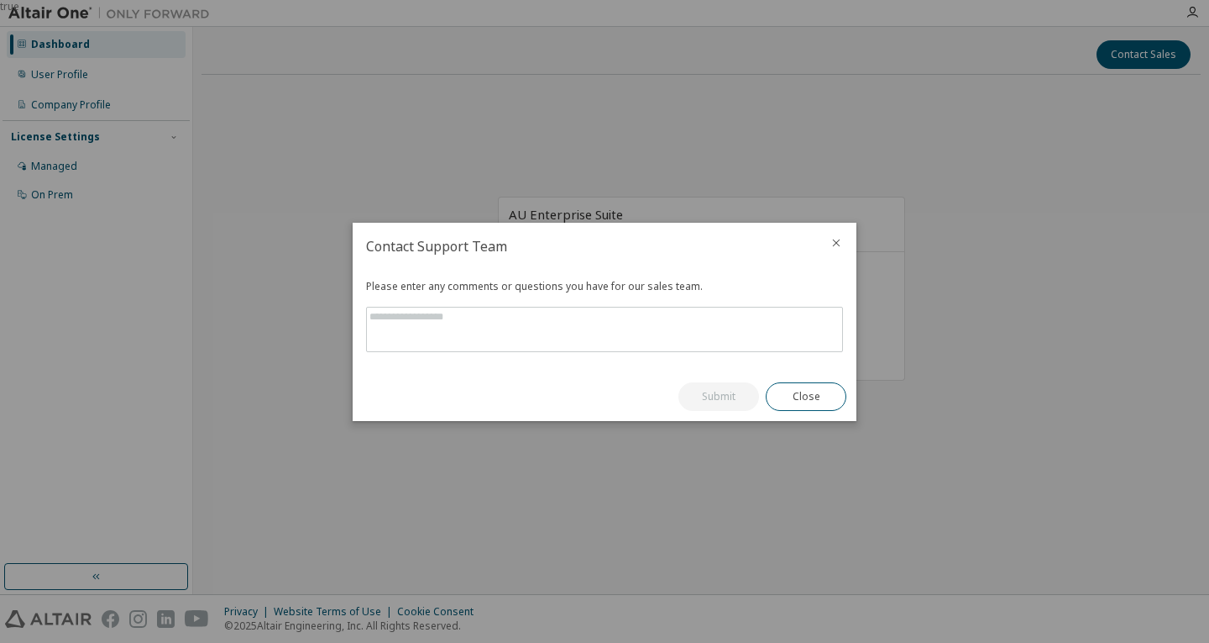
click at [794, 236] on div at bounding box center [836, 245] width 40 height 44
click at [794, 244] on icon "close" at bounding box center [836, 242] width 13 height 13
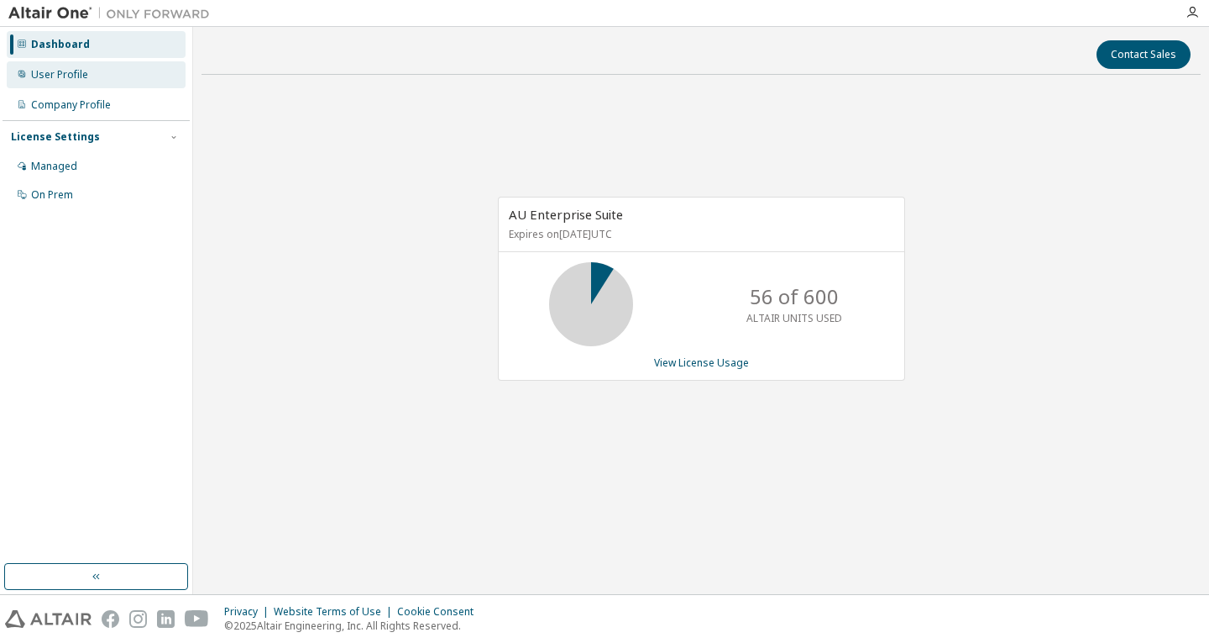
click at [13, 67] on div "User Profile" at bounding box center [96, 74] width 179 height 27
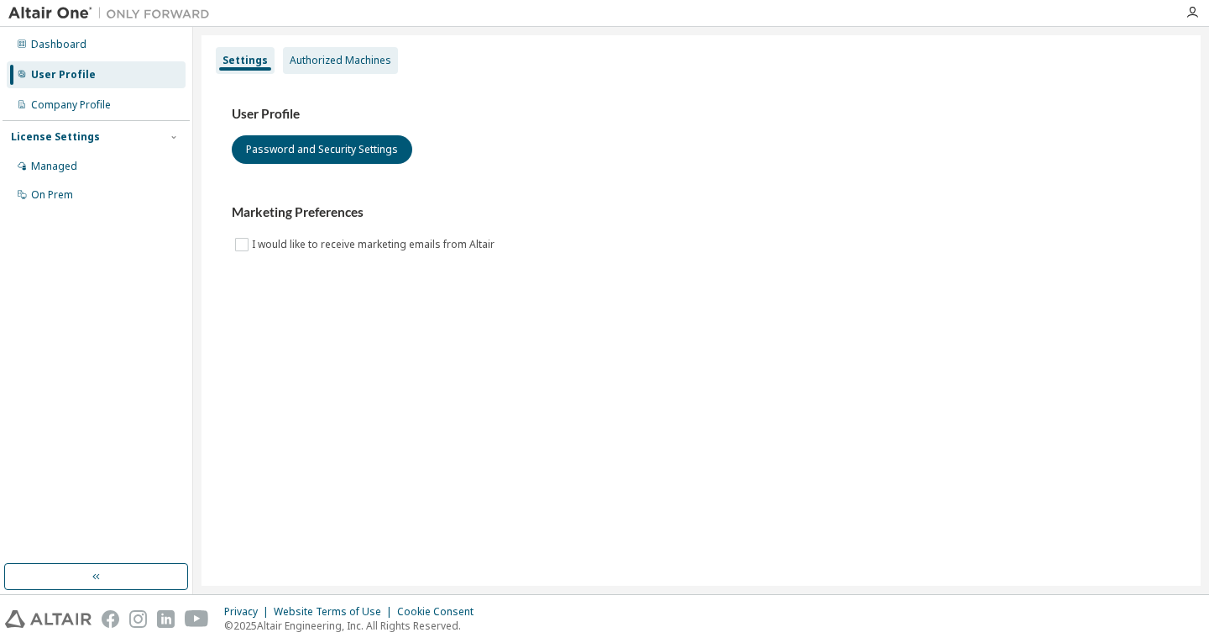
click at [291, 61] on div "Authorized Machines" at bounding box center [341, 60] width 102 height 13
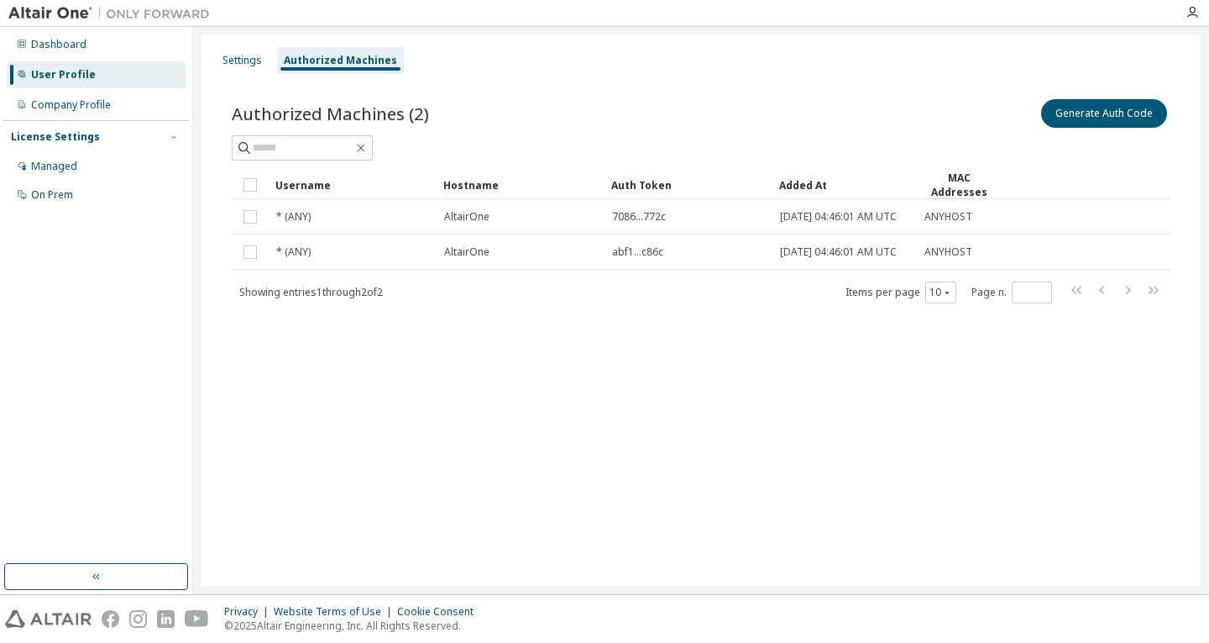
click at [259, 186] on td at bounding box center [250, 185] width 37 height 29
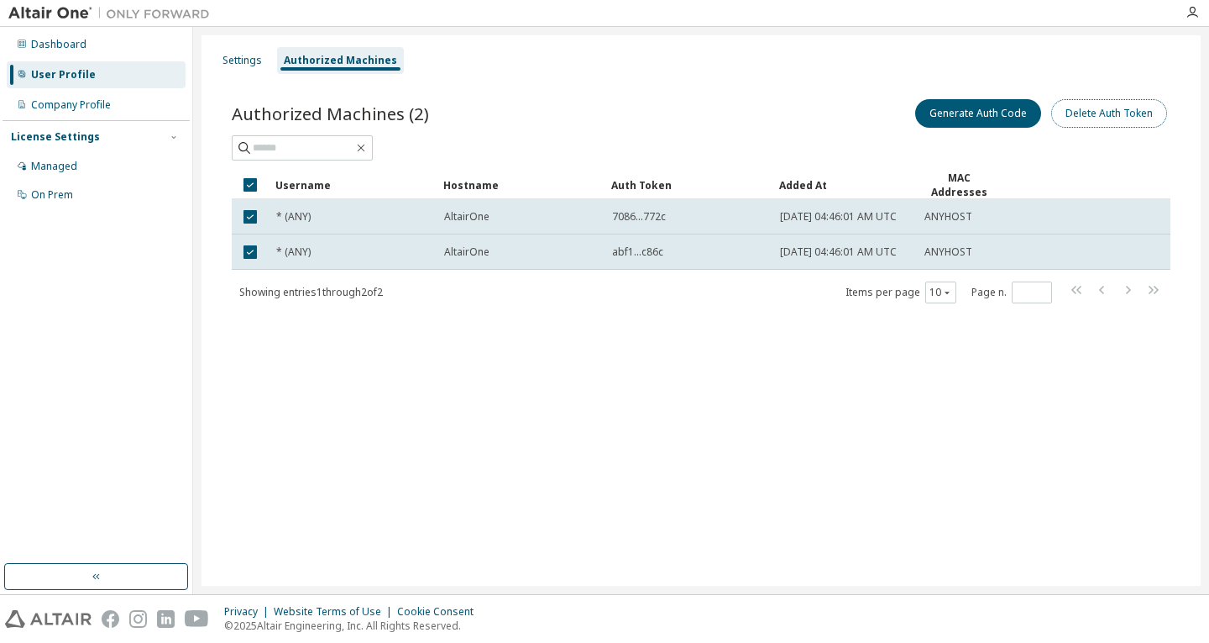
click at [794, 116] on button "Delete Auth Token" at bounding box center [1110, 113] width 116 height 29
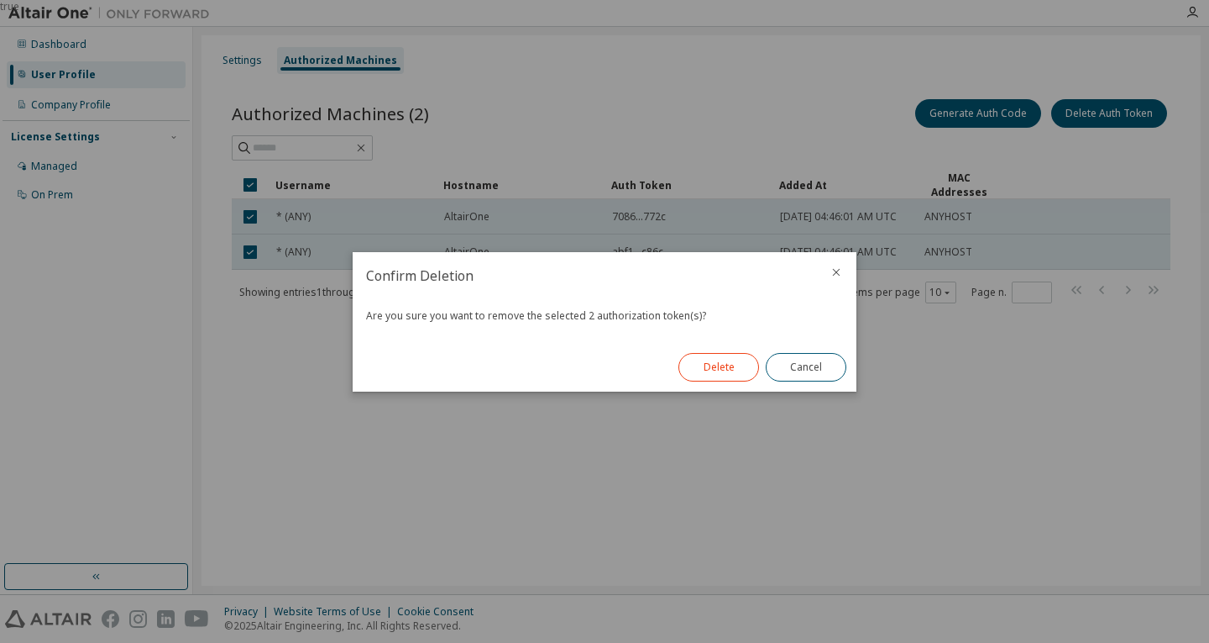
click at [706, 362] on button "Delete" at bounding box center [719, 367] width 81 height 29
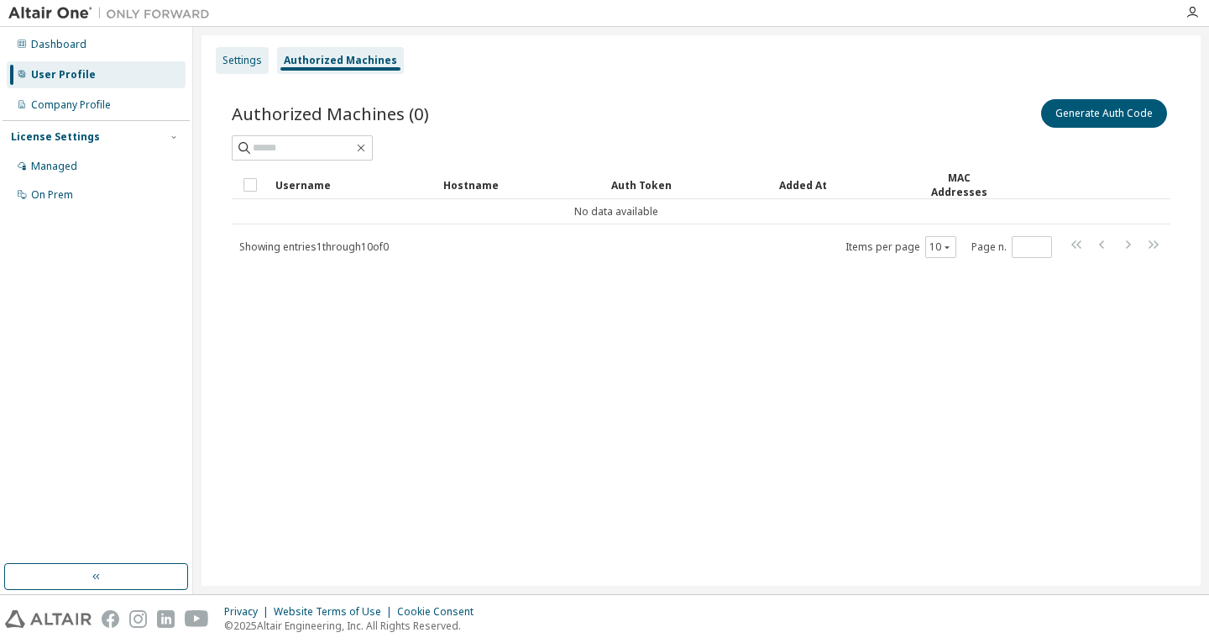
click at [239, 66] on div "Settings" at bounding box center [242, 60] width 39 height 13
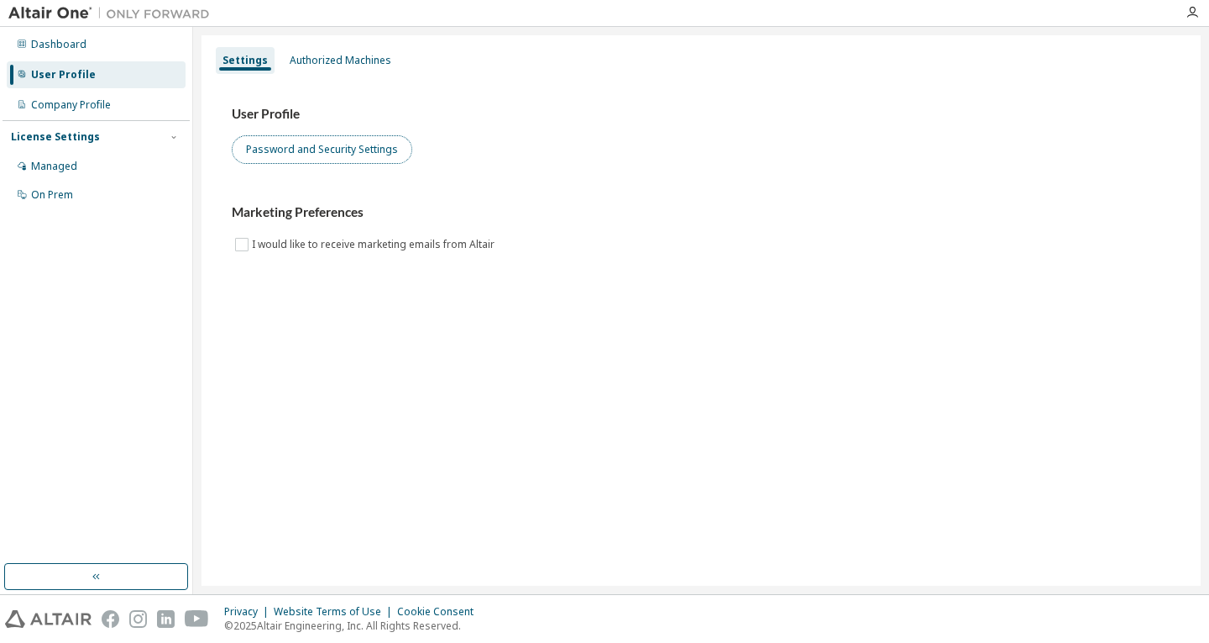
click at [281, 155] on button "Password and Security Settings" at bounding box center [322, 149] width 181 height 29
